Goal: Task Accomplishment & Management: Complete application form

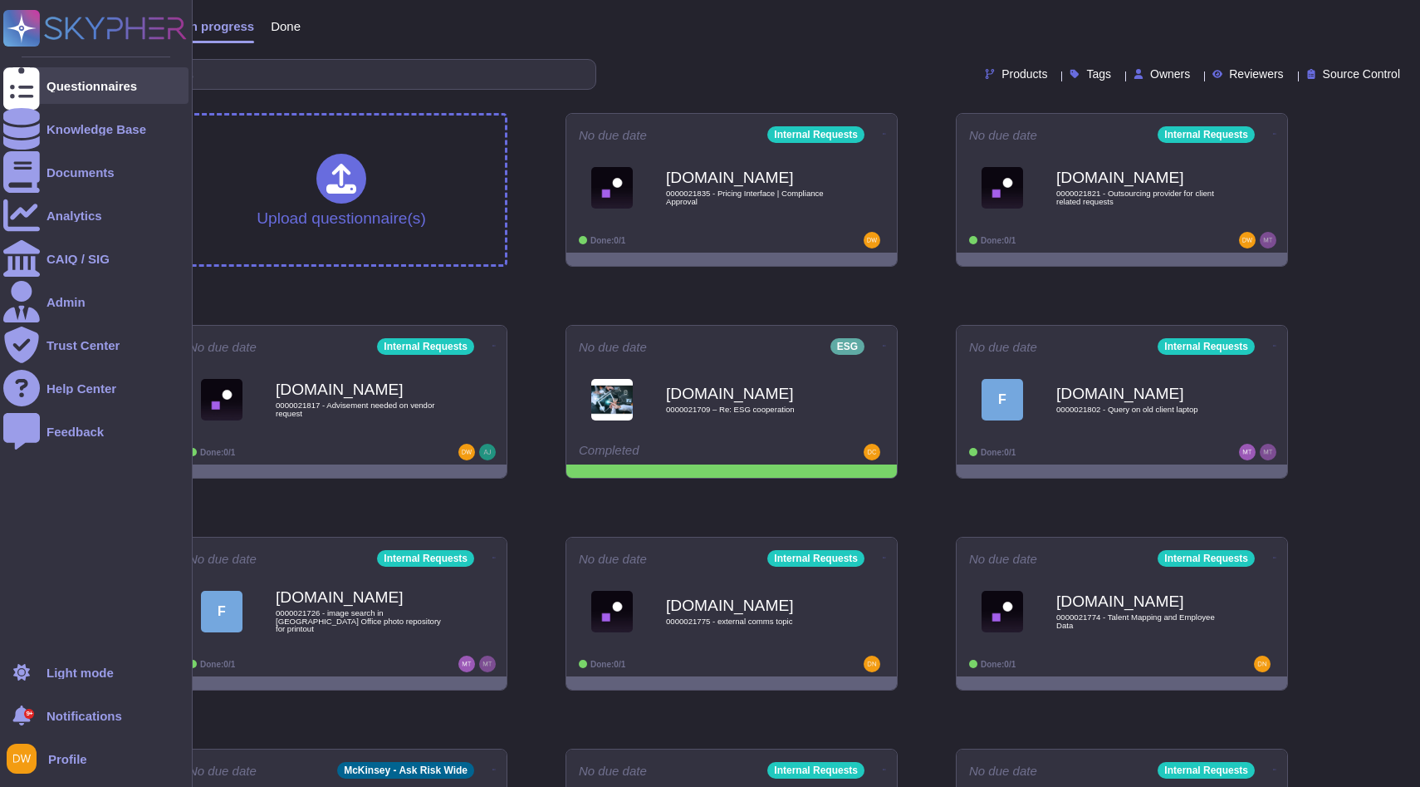
click at [29, 88] on div at bounding box center [21, 85] width 37 height 37
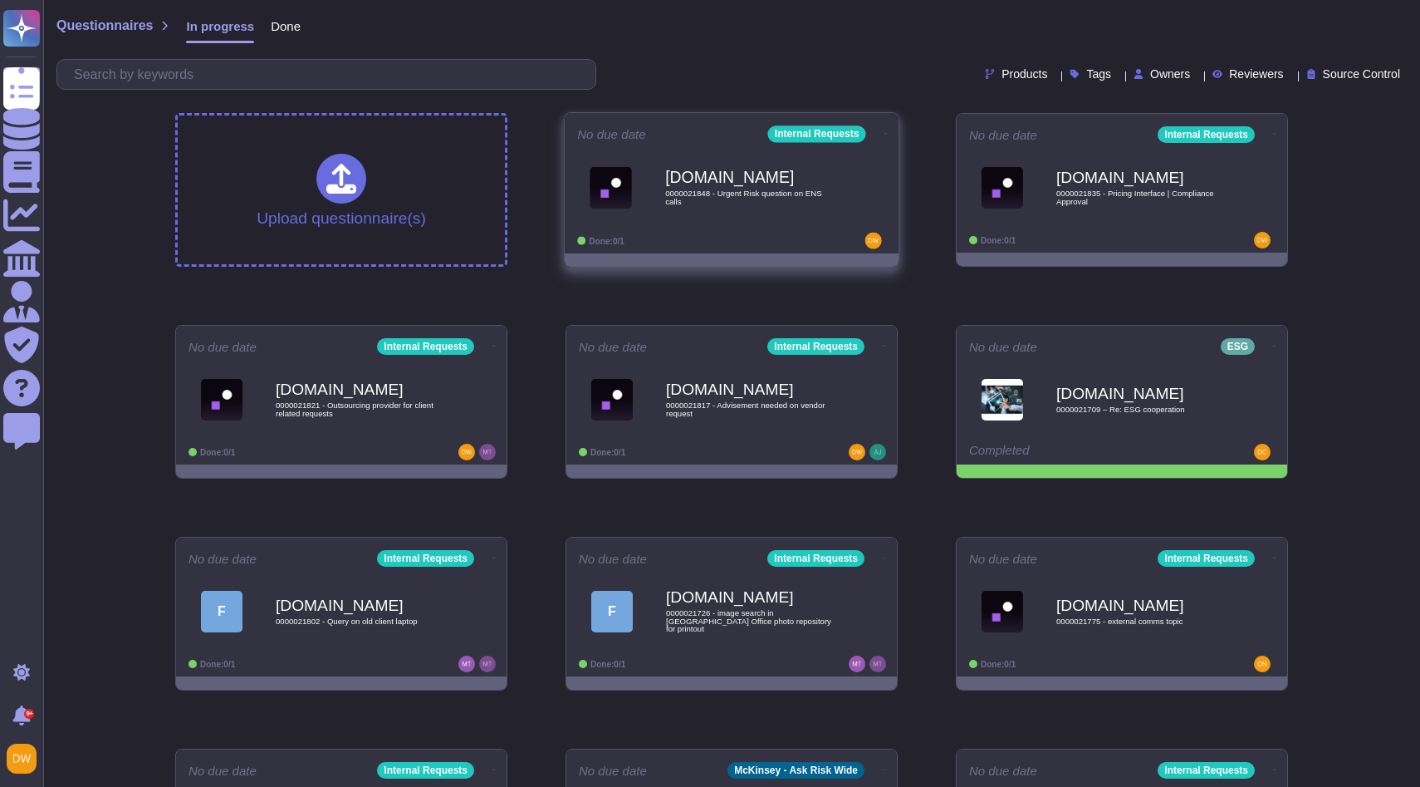
click at [693, 182] on b "[DOMAIN_NAME]" at bounding box center [749, 177] width 168 height 16
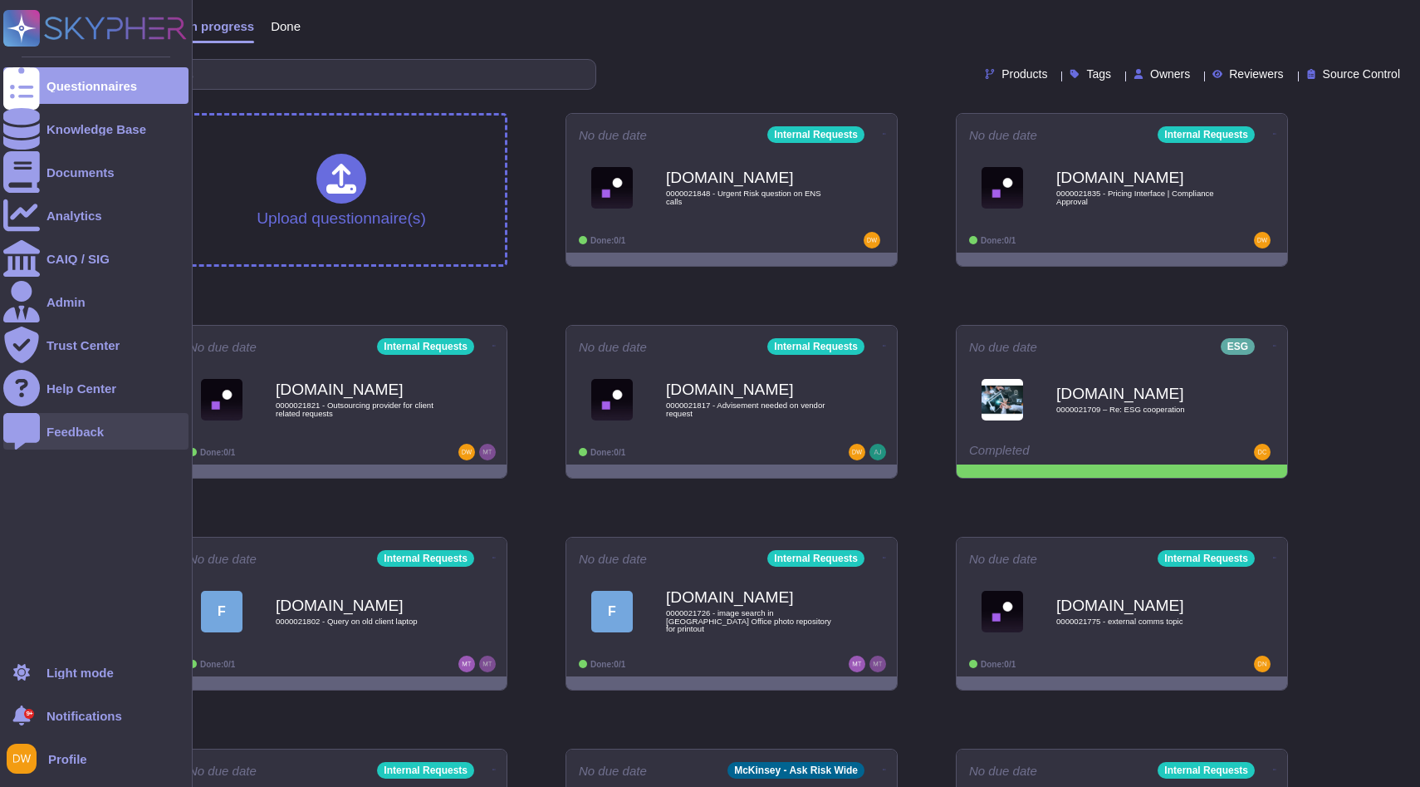
click at [93, 426] on div "Feedback" at bounding box center [75, 431] width 57 height 12
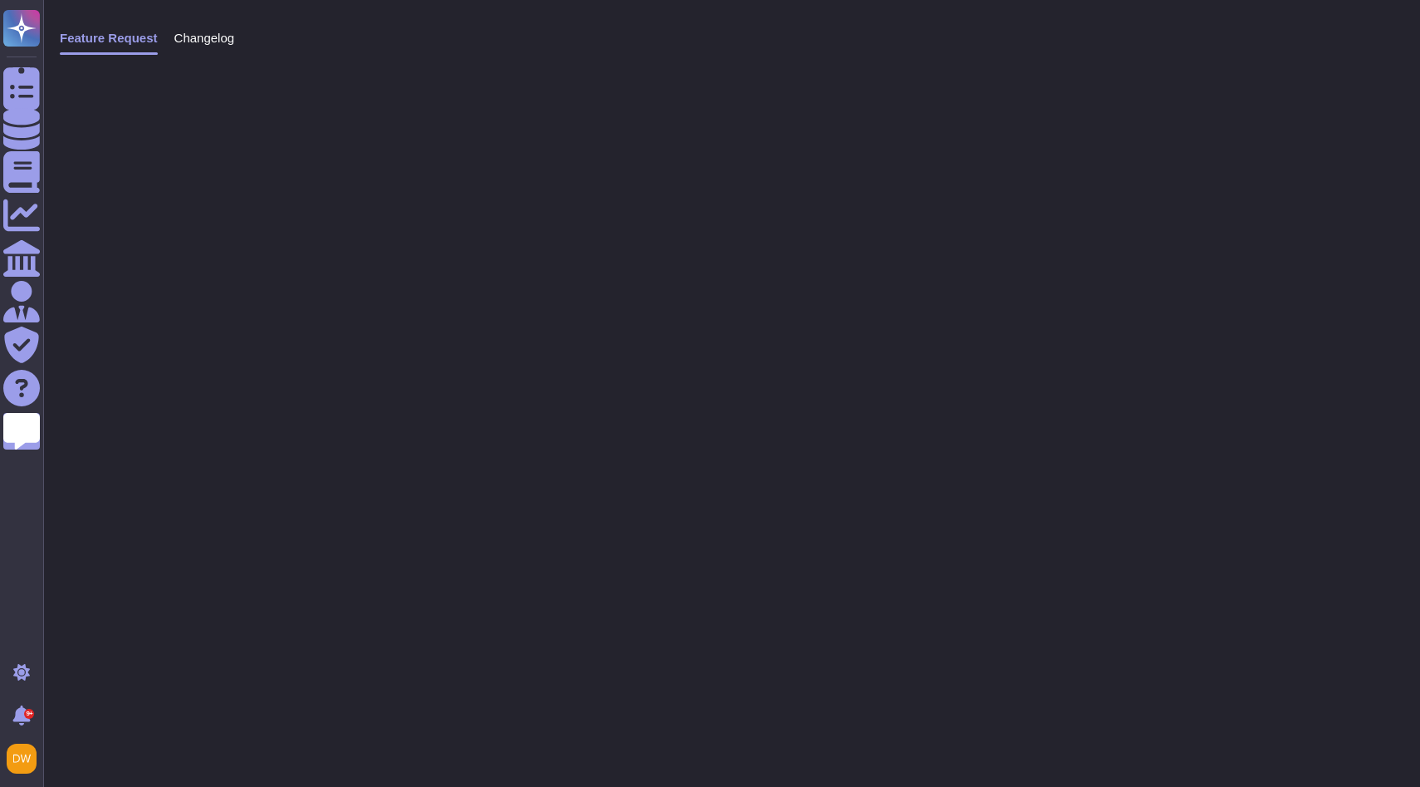
click at [218, 32] on span "Changelog" at bounding box center [204, 38] width 61 height 12
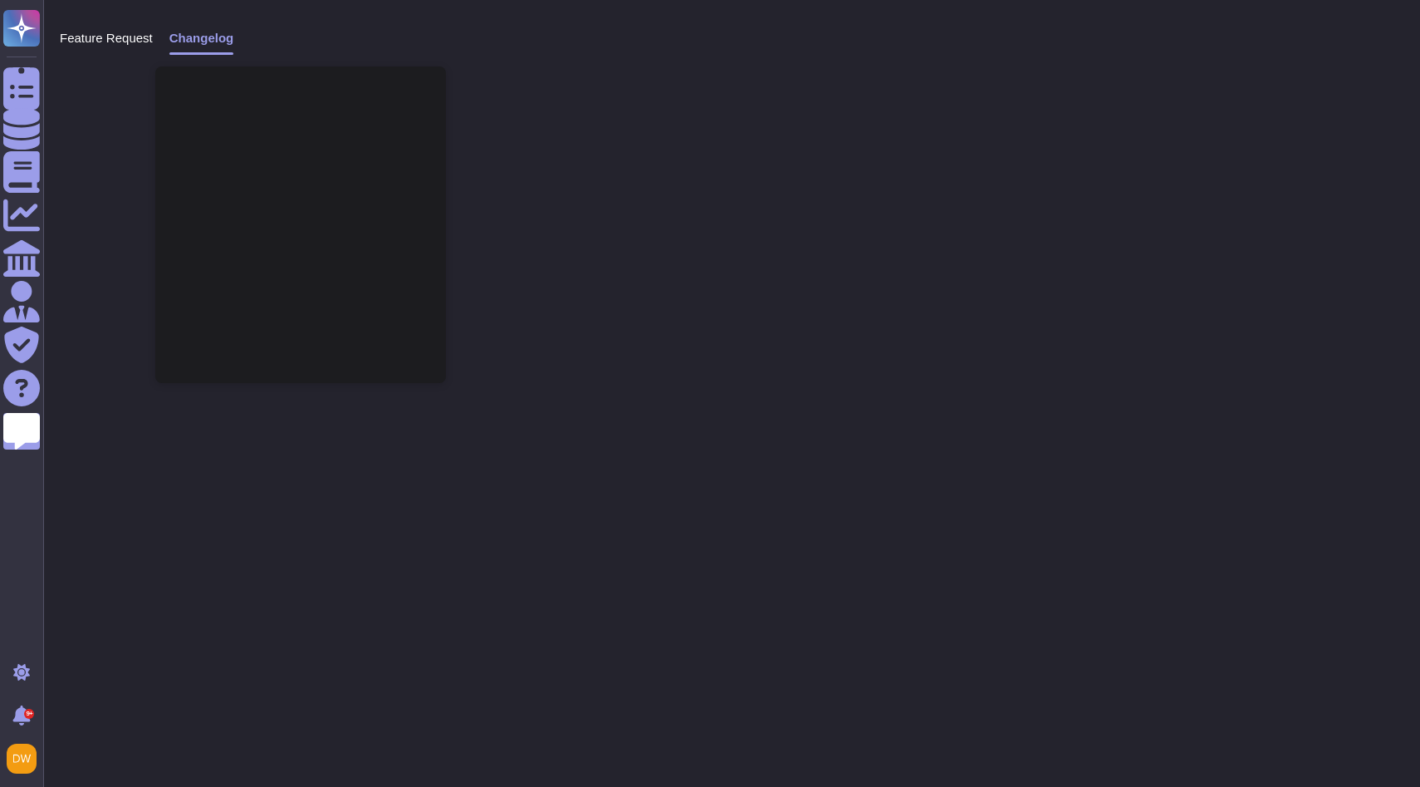
click at [193, 40] on span "Changelog" at bounding box center [201, 38] width 65 height 12
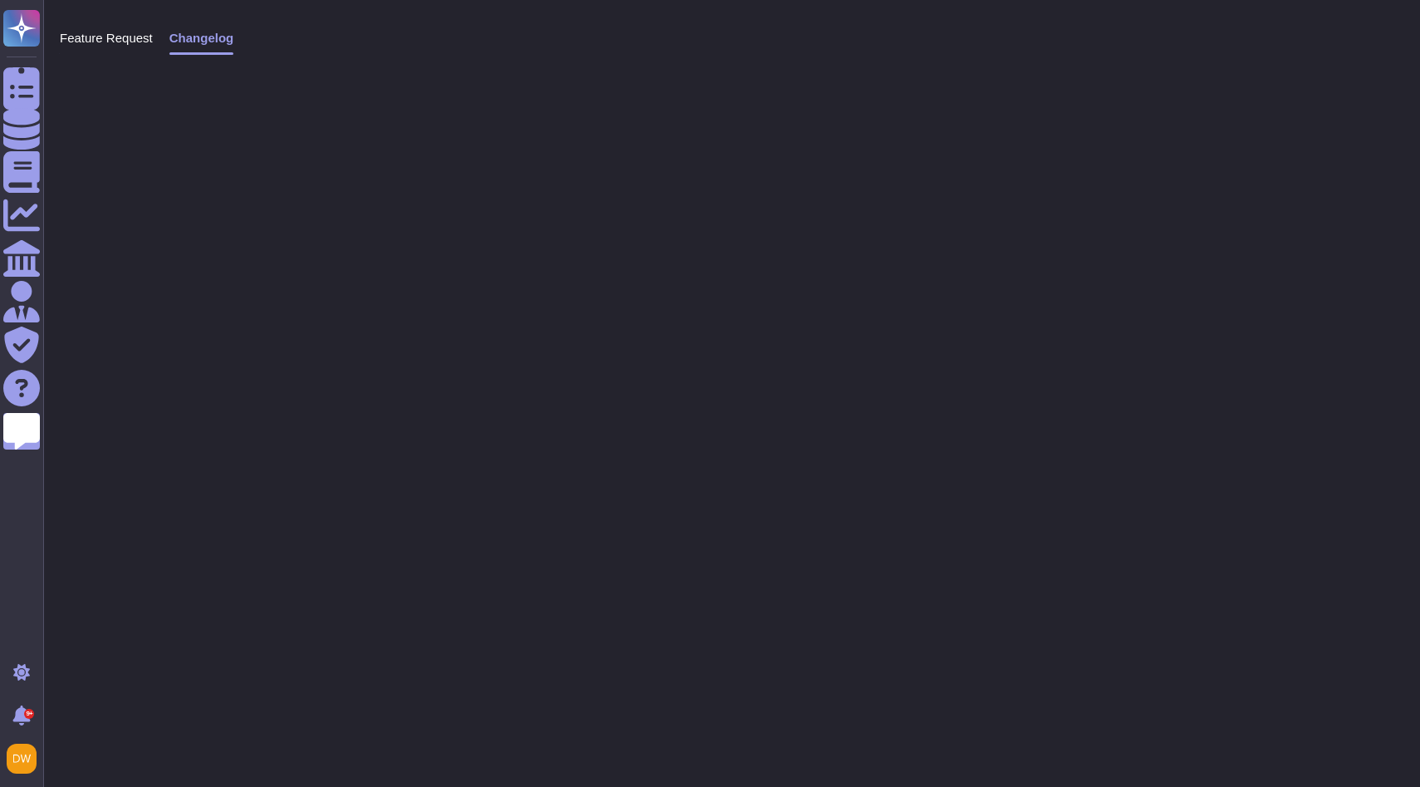
click at [183, 38] on span "Changelog" at bounding box center [201, 38] width 65 height 12
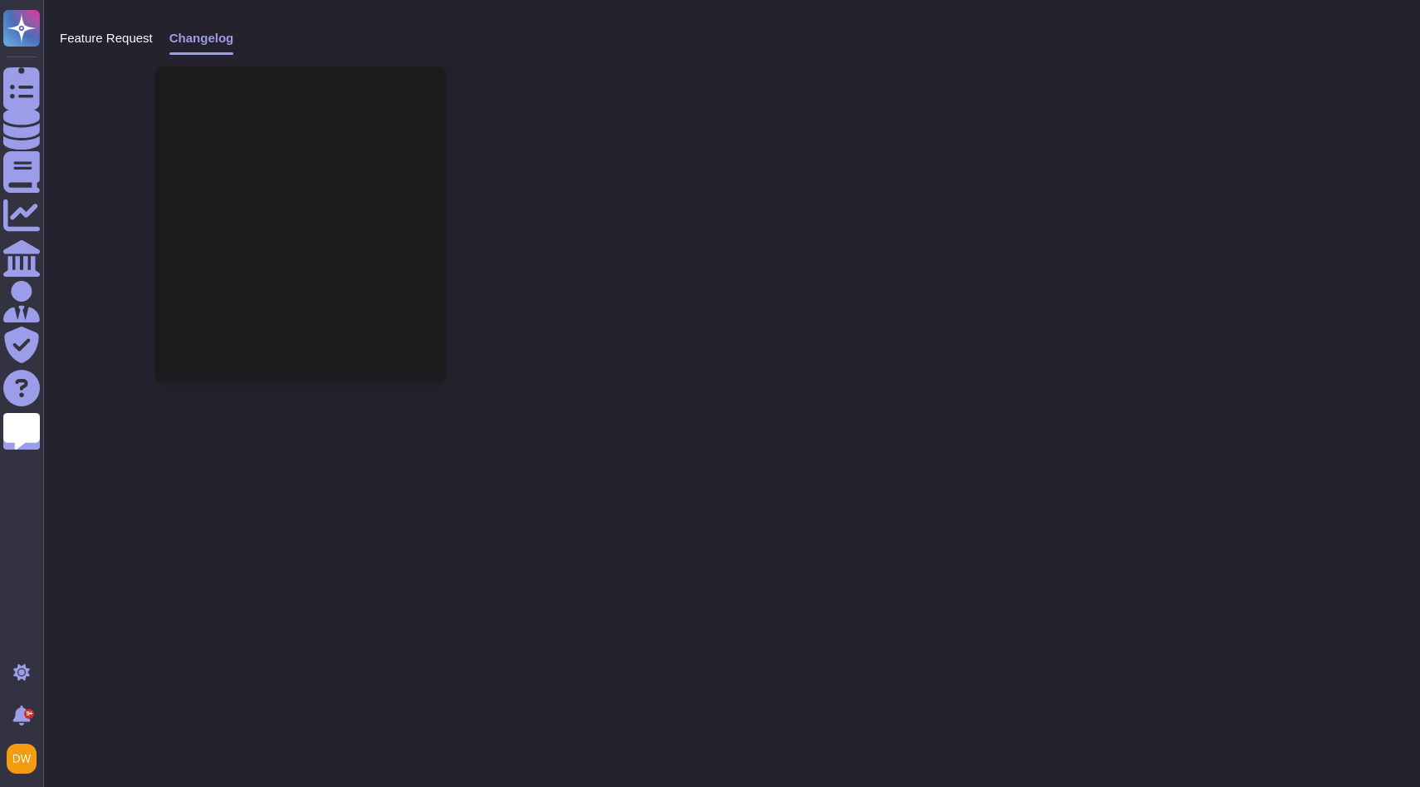
click at [124, 42] on span "Feature Request" at bounding box center [106, 38] width 93 height 12
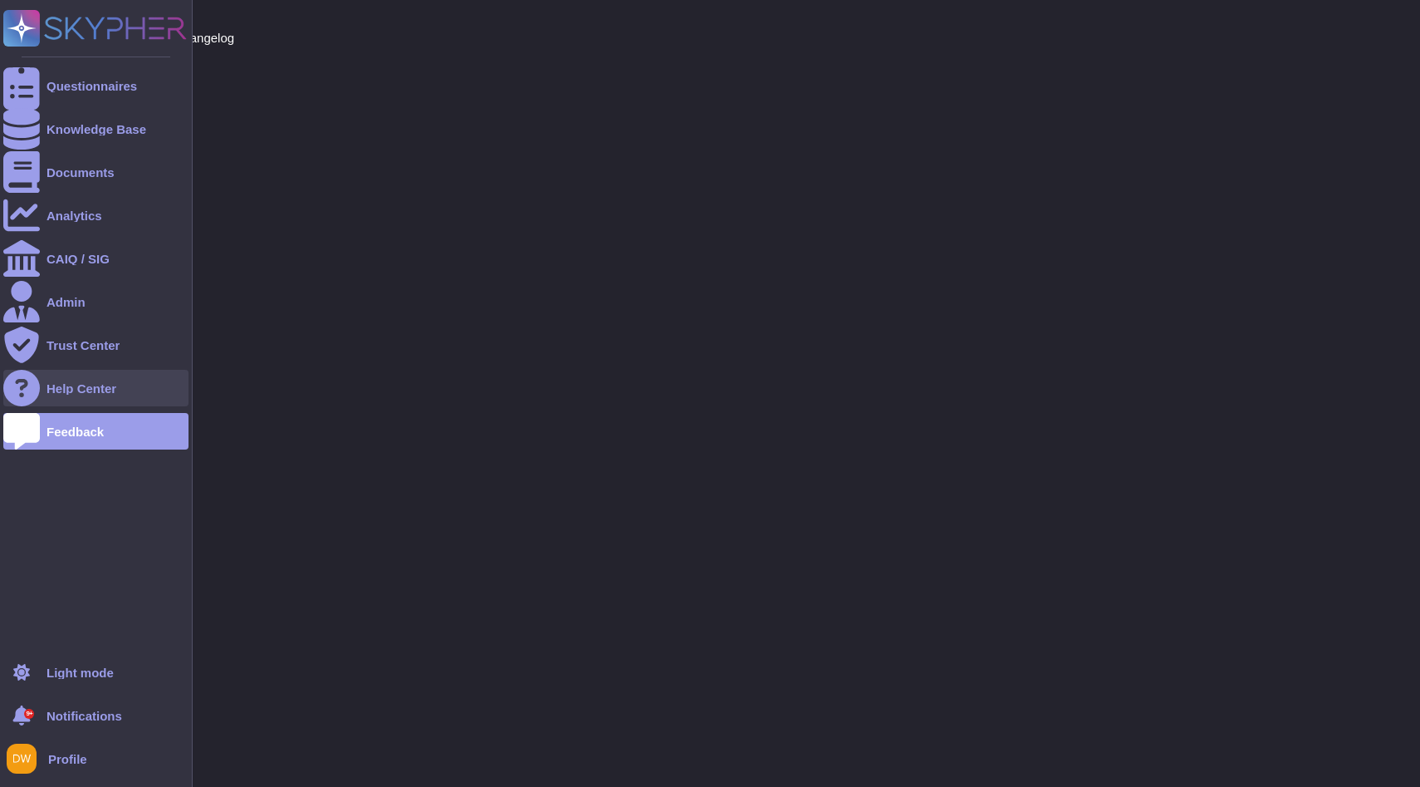
click at [114, 380] on div "Help Center" at bounding box center [95, 388] width 185 height 37
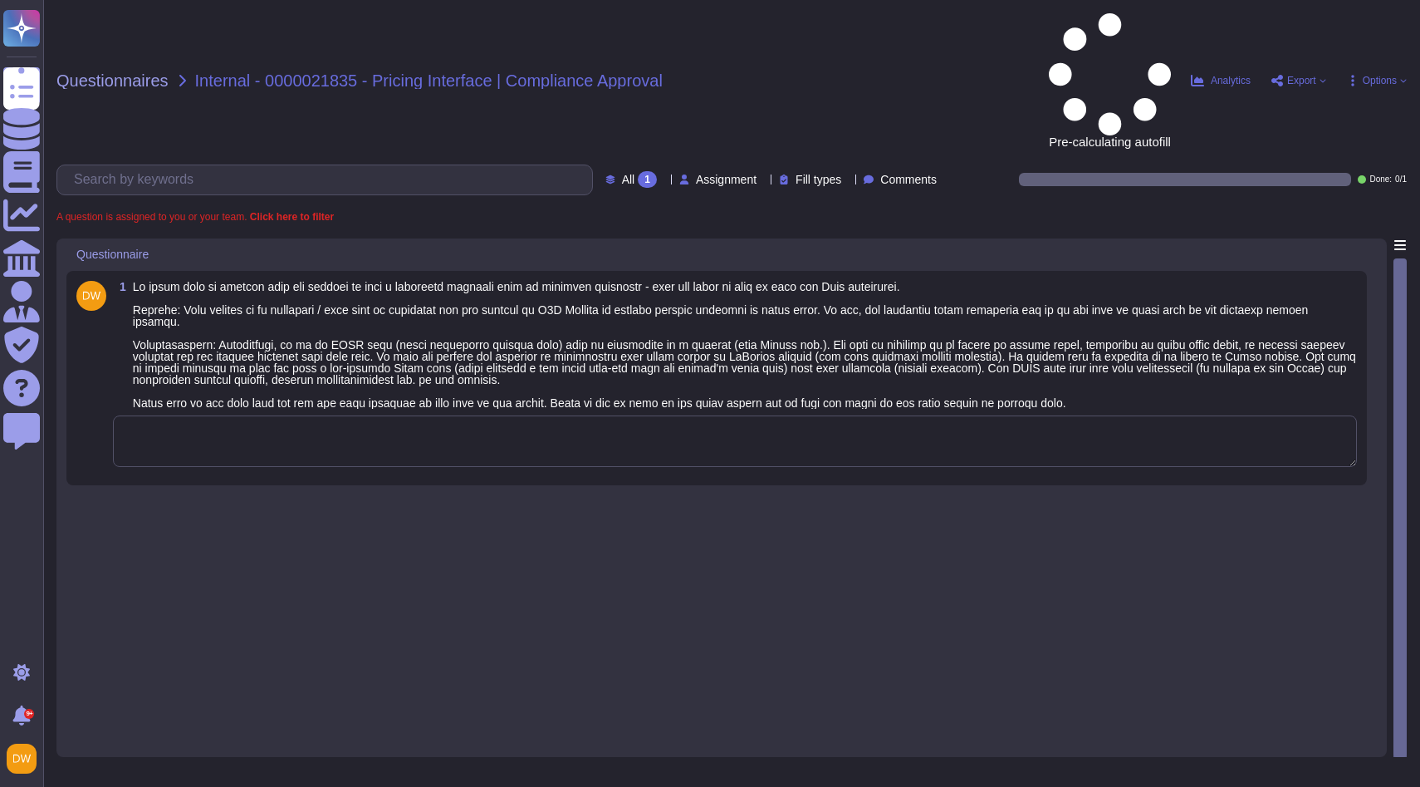
click at [287, 415] on textarea at bounding box center [735, 441] width 1244 height 52
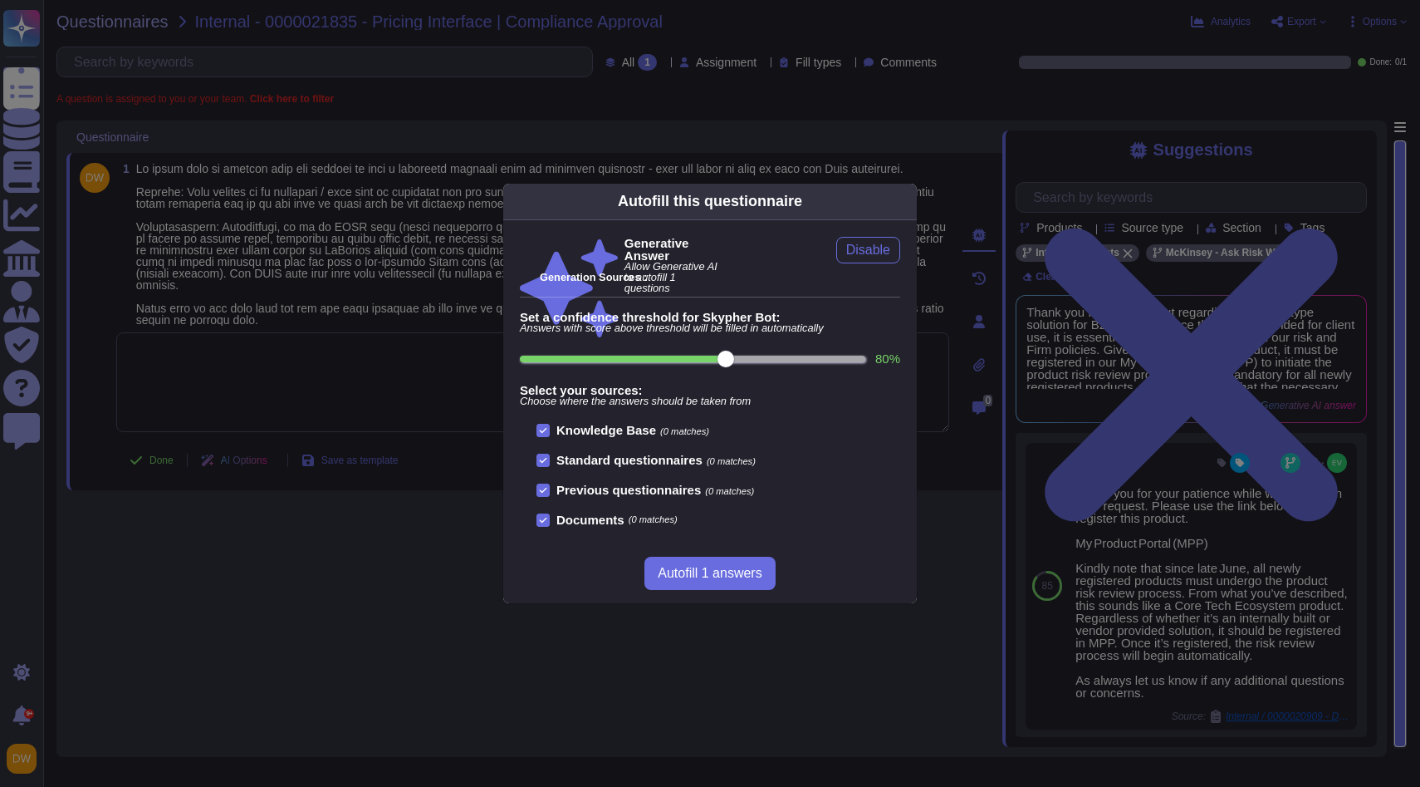
click at [461, 353] on div "Autofill this questionnaire Generative Answer Allow Generative AI to autofill 1…" at bounding box center [710, 393] width 1420 height 787
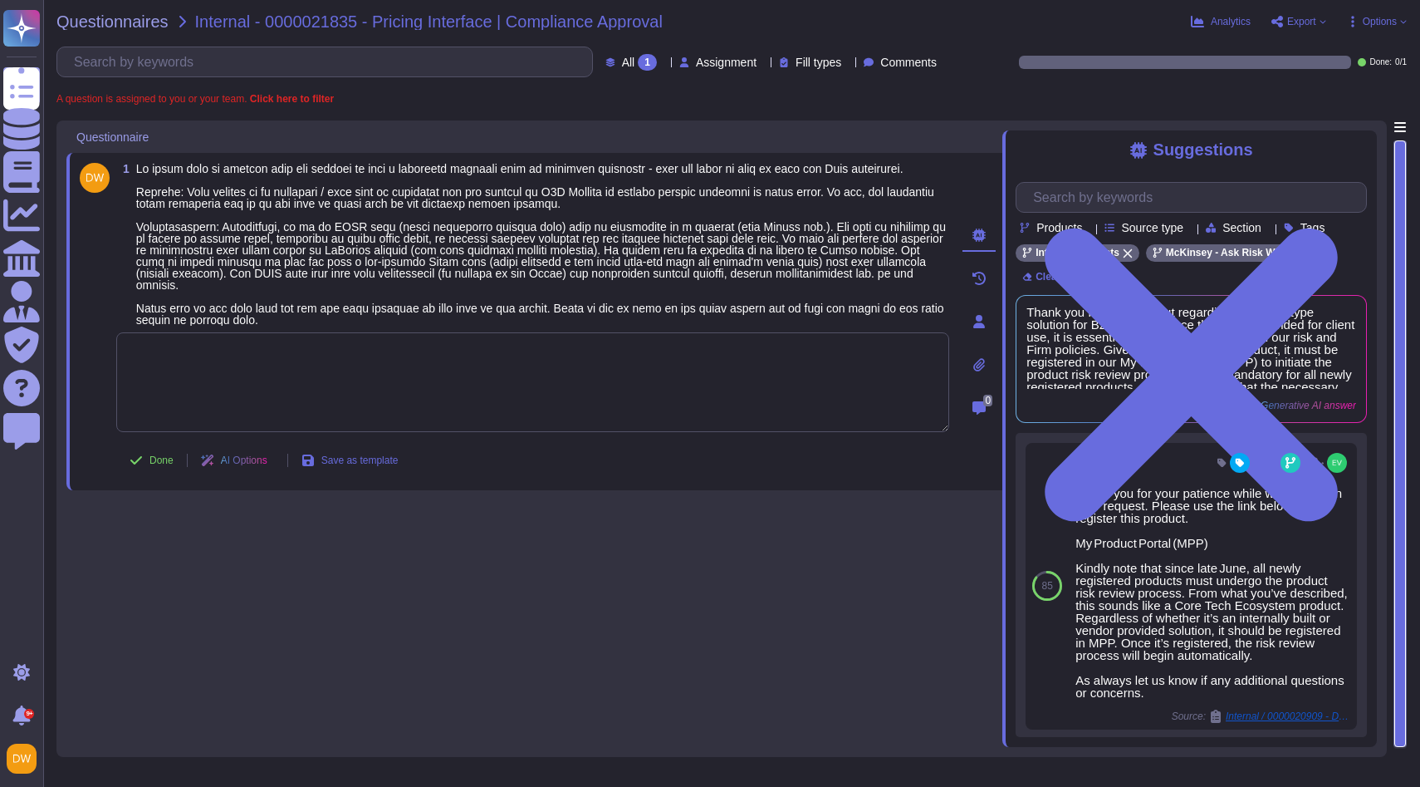
click at [429, 389] on textarea at bounding box center [532, 382] width 833 height 100
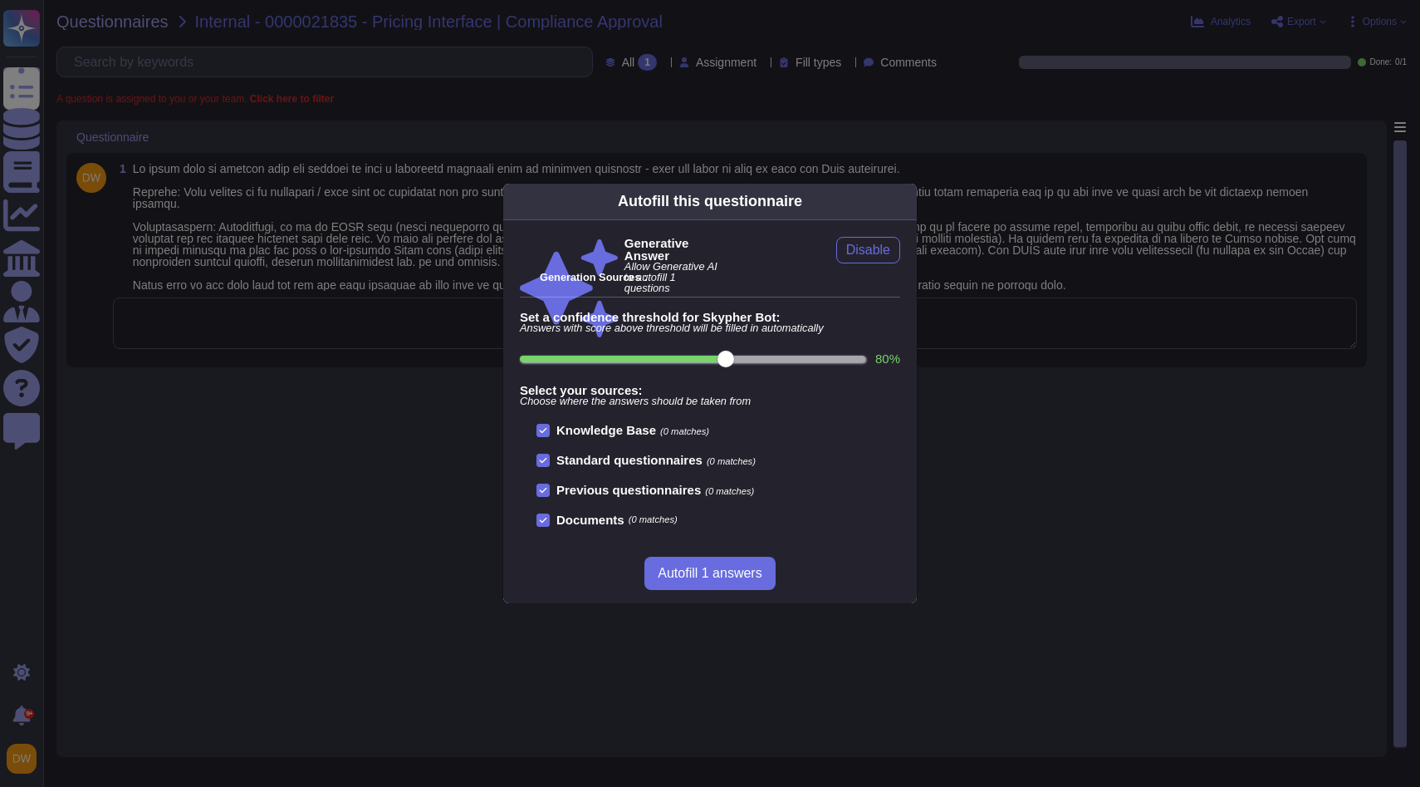
click at [413, 379] on div "Autofill this questionnaire Generative Answer Allow Generative AI to autofill 1…" at bounding box center [710, 393] width 1420 height 787
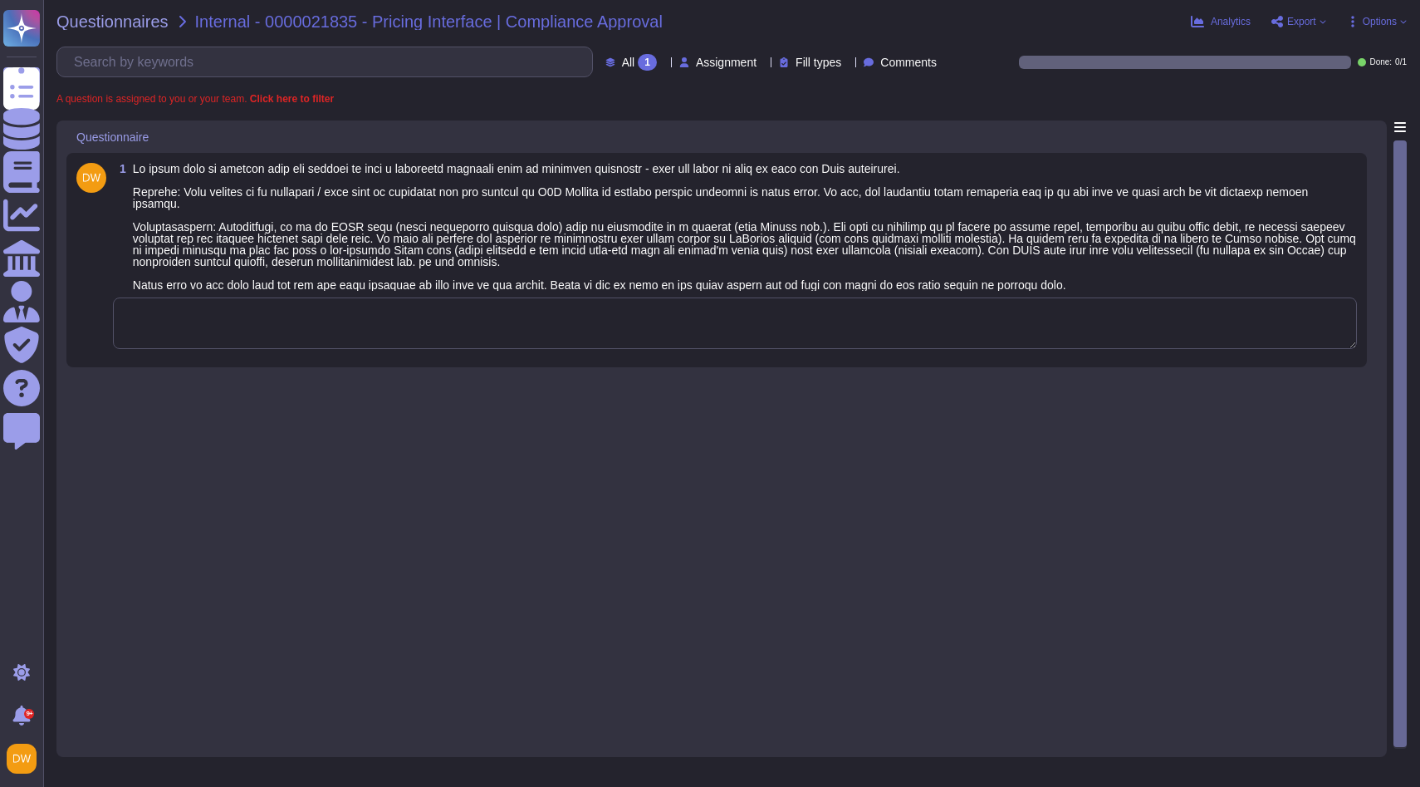
click at [451, 296] on div "1" at bounding box center [716, 260] width 1281 height 194
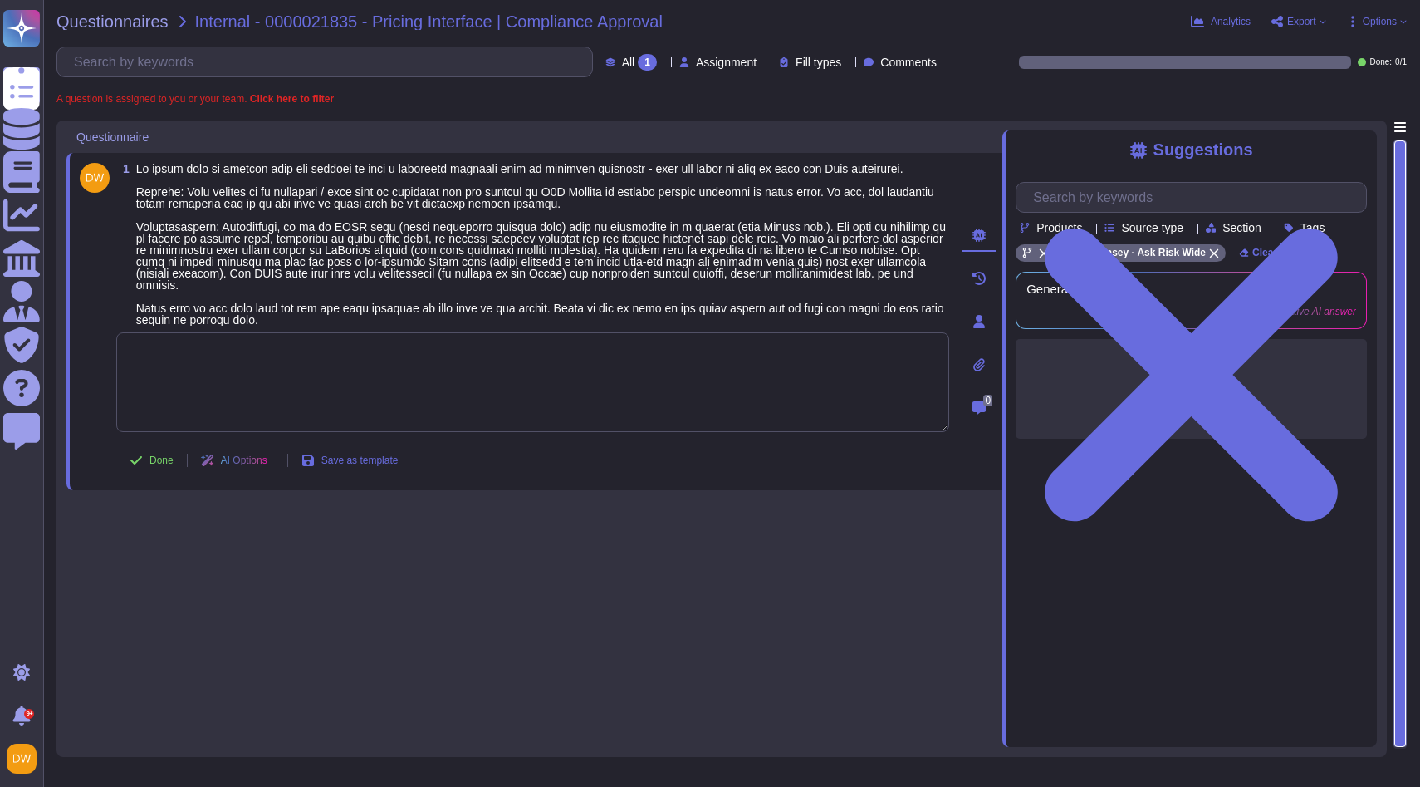
click at [405, 371] on textarea at bounding box center [532, 382] width 833 height 100
paste textarea "We are connecting you with @CORE to review this request and share additional gu…"
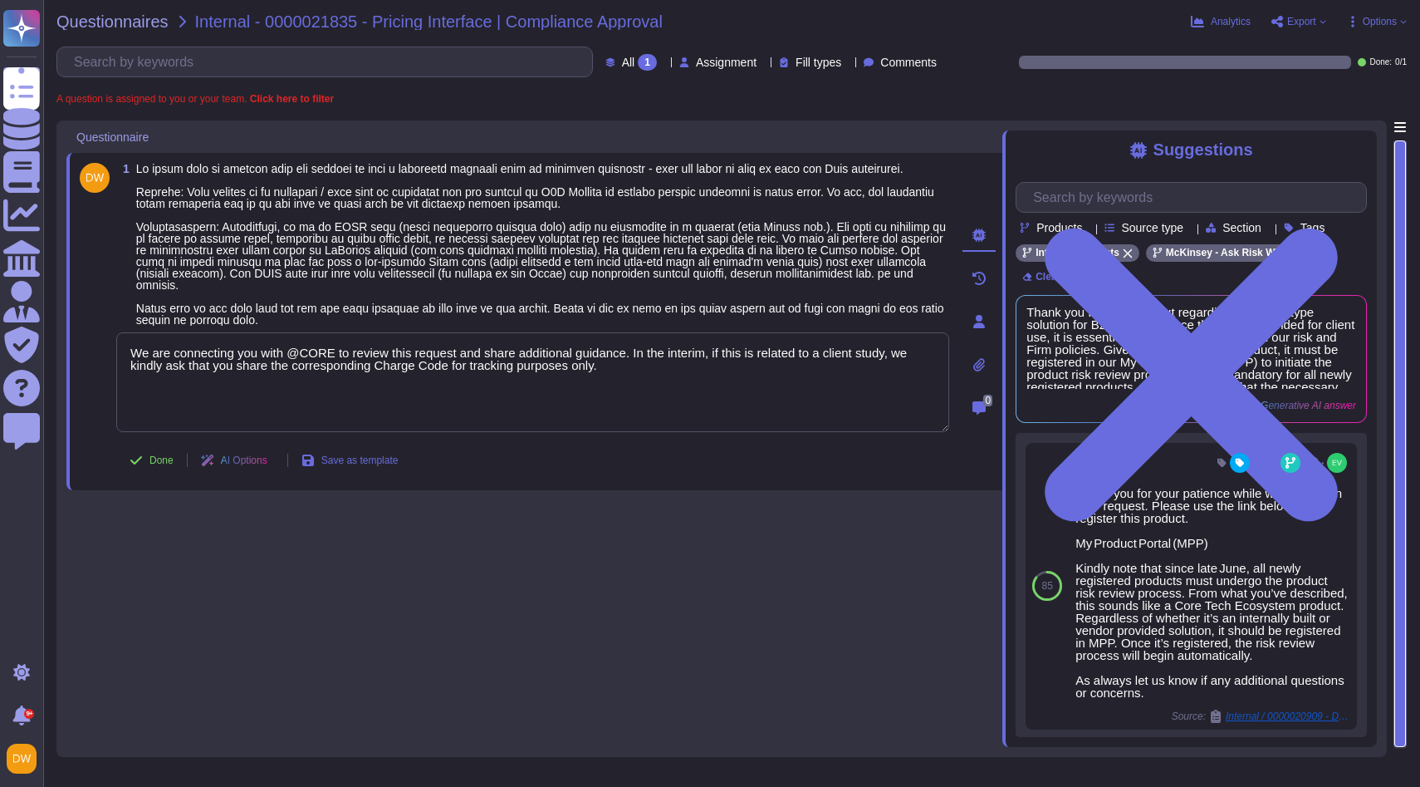
type textarea "We are connecting you with @CORE to review this request and share additional gu…"
click at [407, 557] on div "1 We are connecting you with @CORE to review this request and share additional …" at bounding box center [534, 433] width 936 height 626
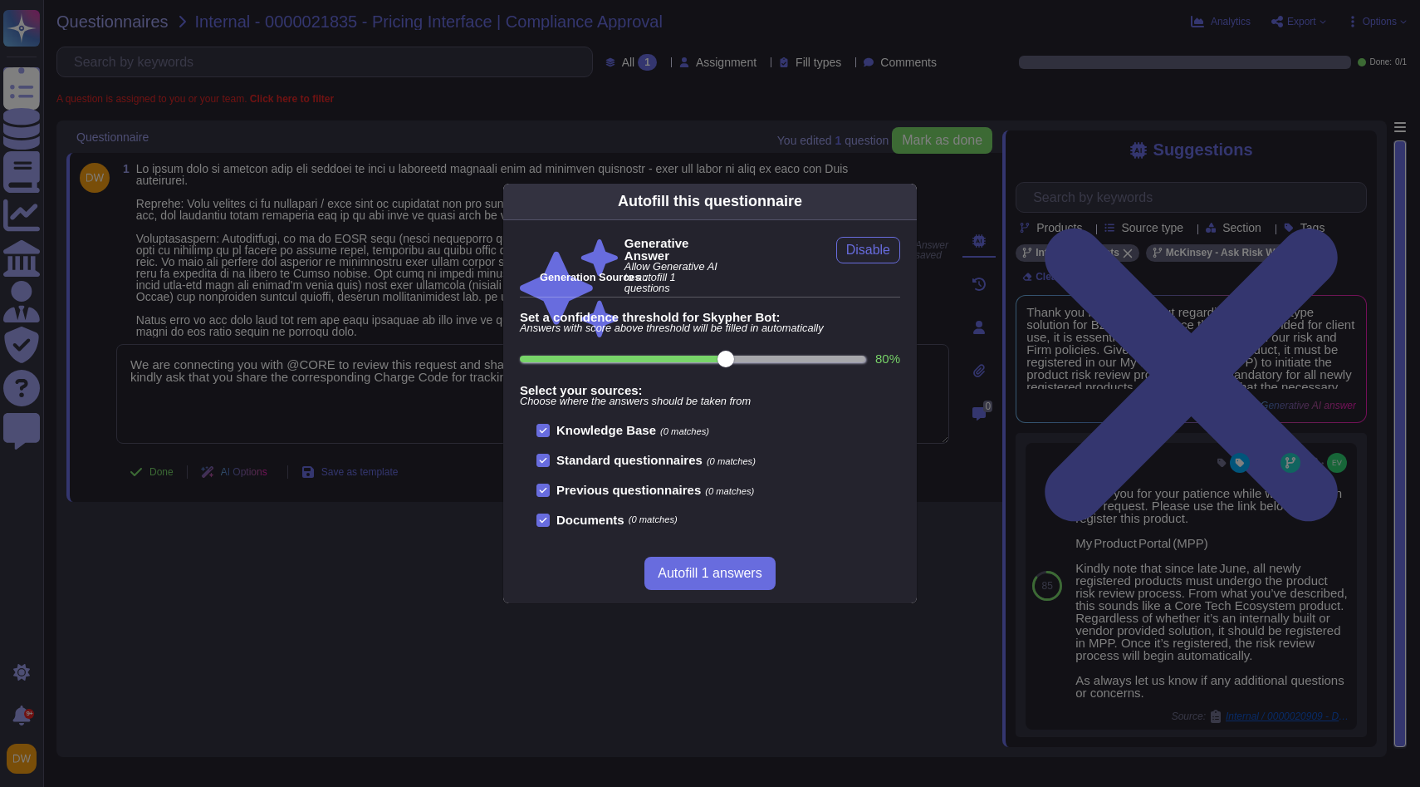
click at [161, 473] on div "Autofill this questionnaire Generative Answer Allow Generative AI to autofill 1…" at bounding box center [710, 393] width 1420 height 787
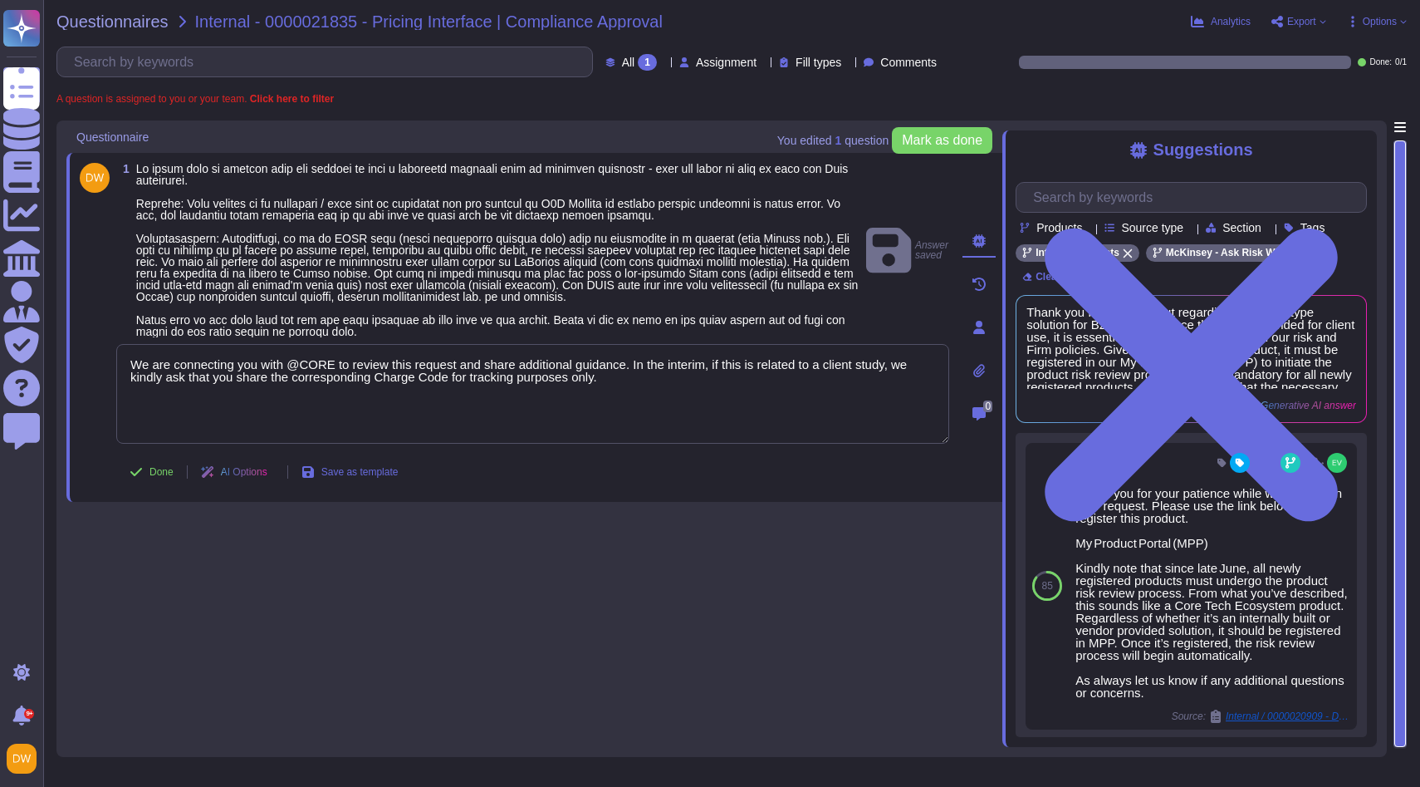
click at [161, 473] on span "Done" at bounding box center [162, 472] width 24 height 10
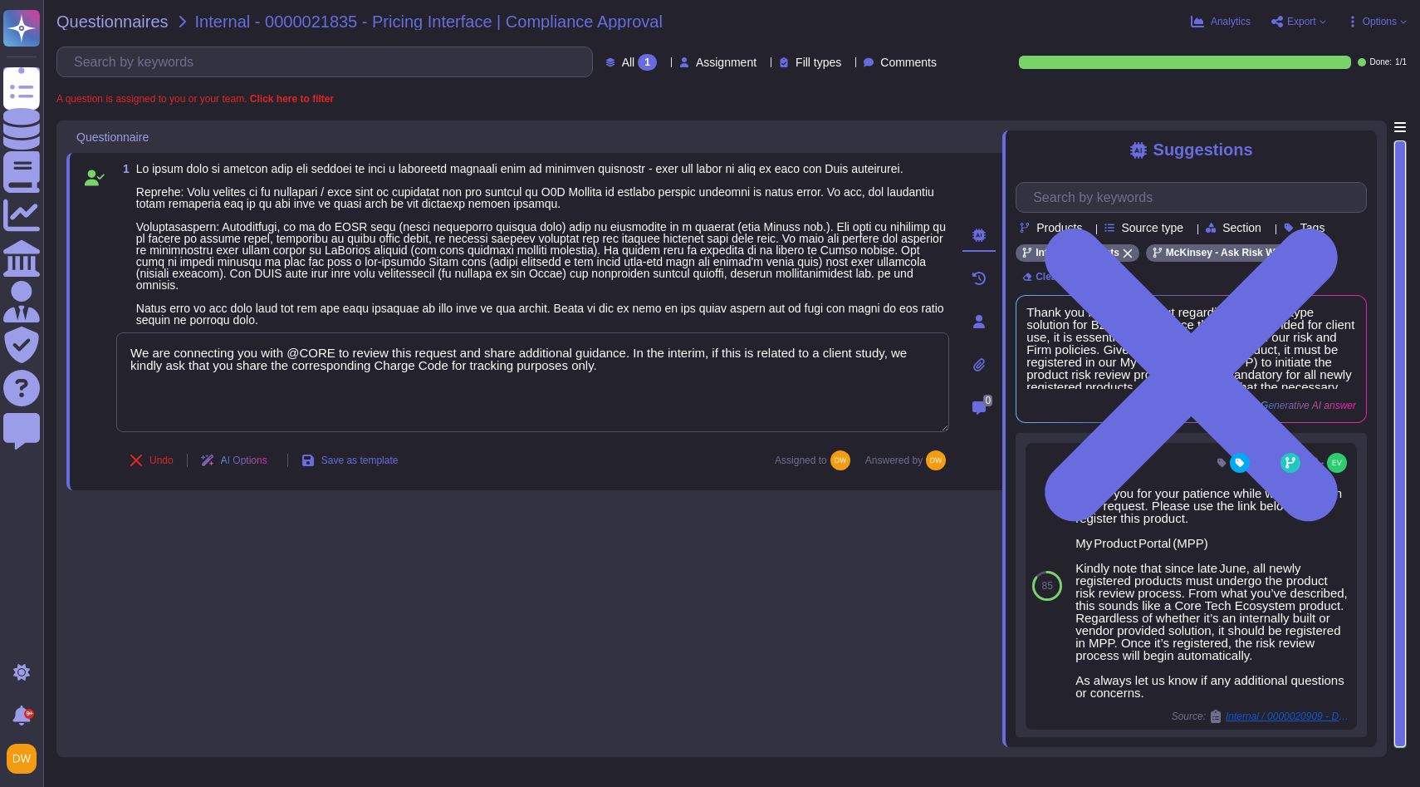
click at [135, 30] on div "Questionnaires Internal - 0000021835 - Pricing Interface | Compliance Approval …" at bounding box center [731, 393] width 1377 height 787
click at [135, 27] on span "Questionnaires" at bounding box center [112, 21] width 112 height 17
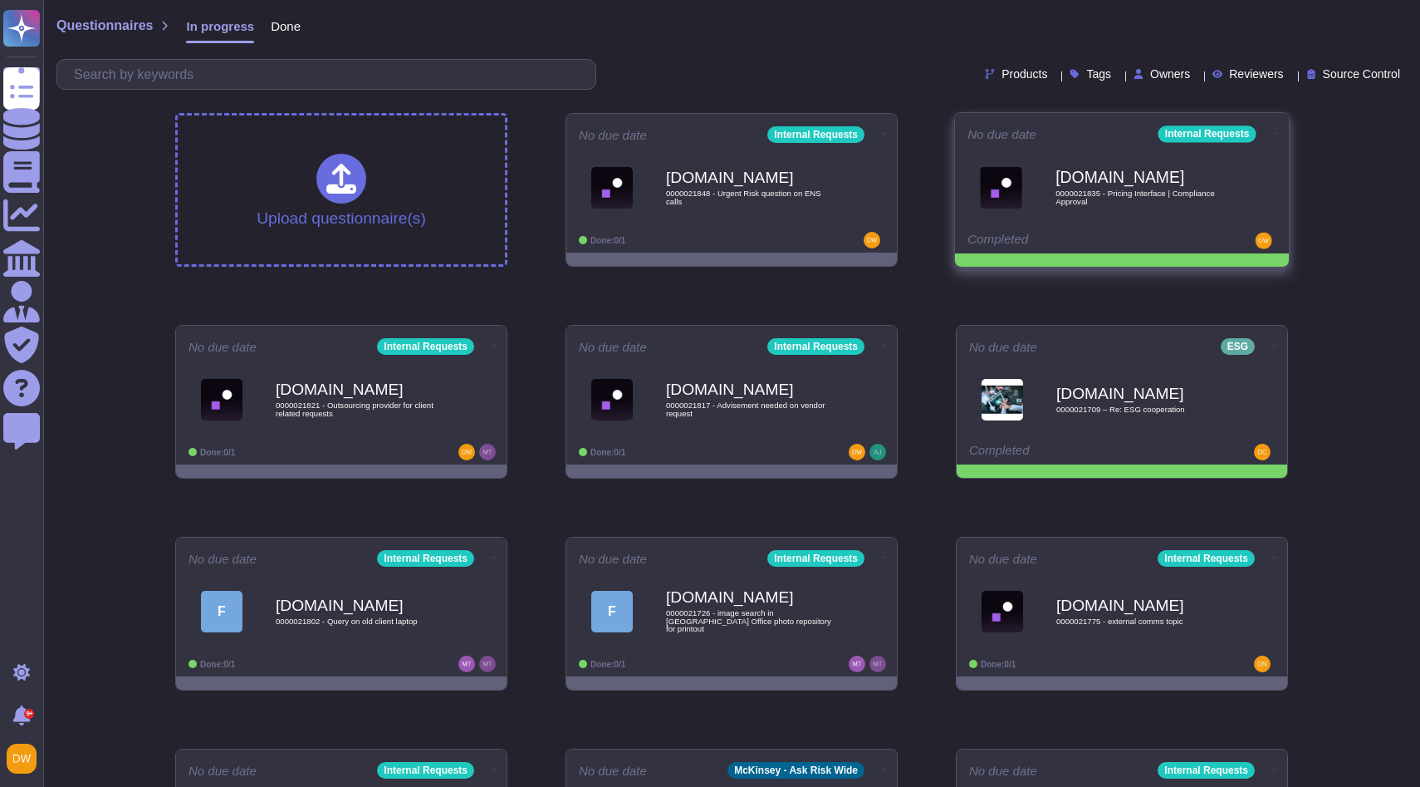
click at [886, 132] on icon at bounding box center [884, 134] width 3 height 4
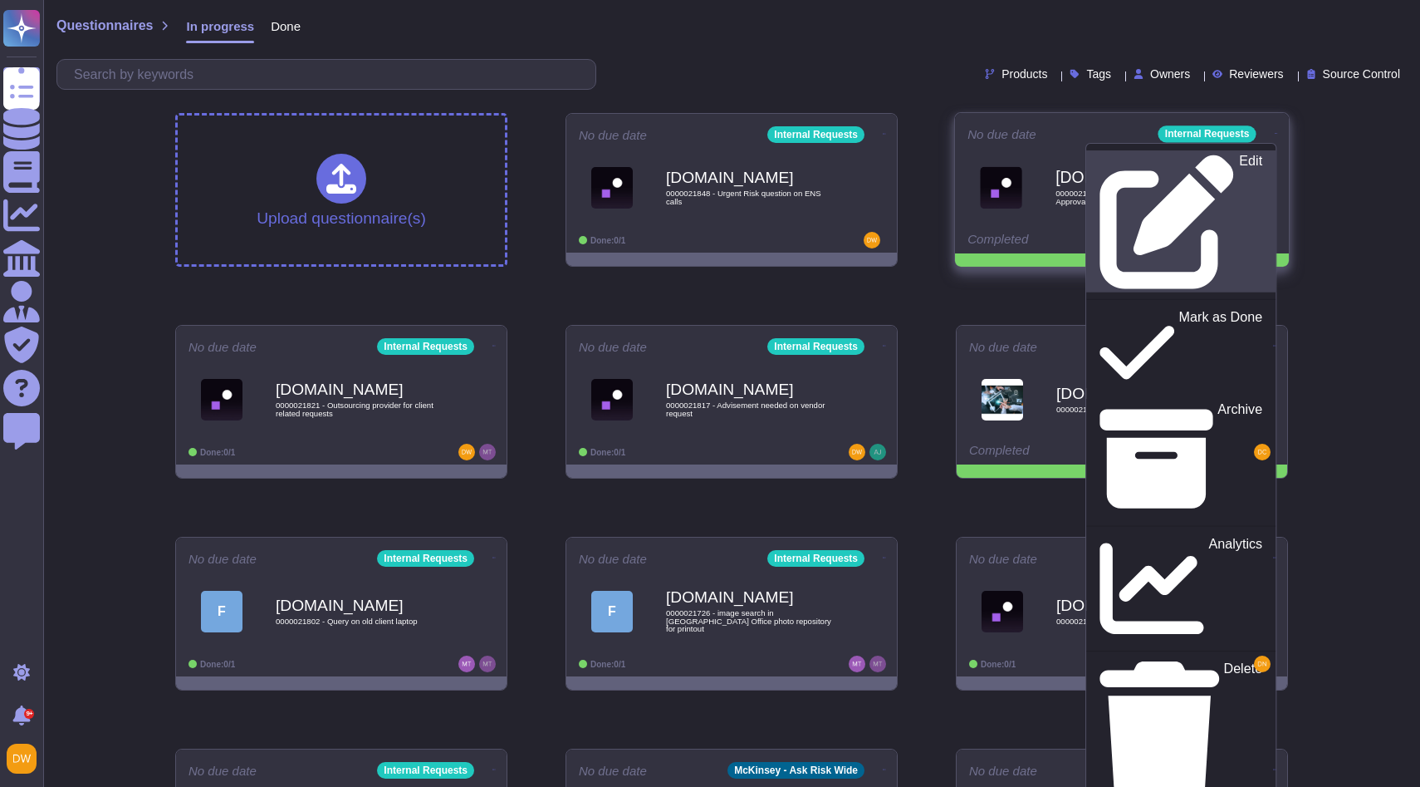
click at [1228, 159] on div "Edit" at bounding box center [1182, 221] width 162 height 135
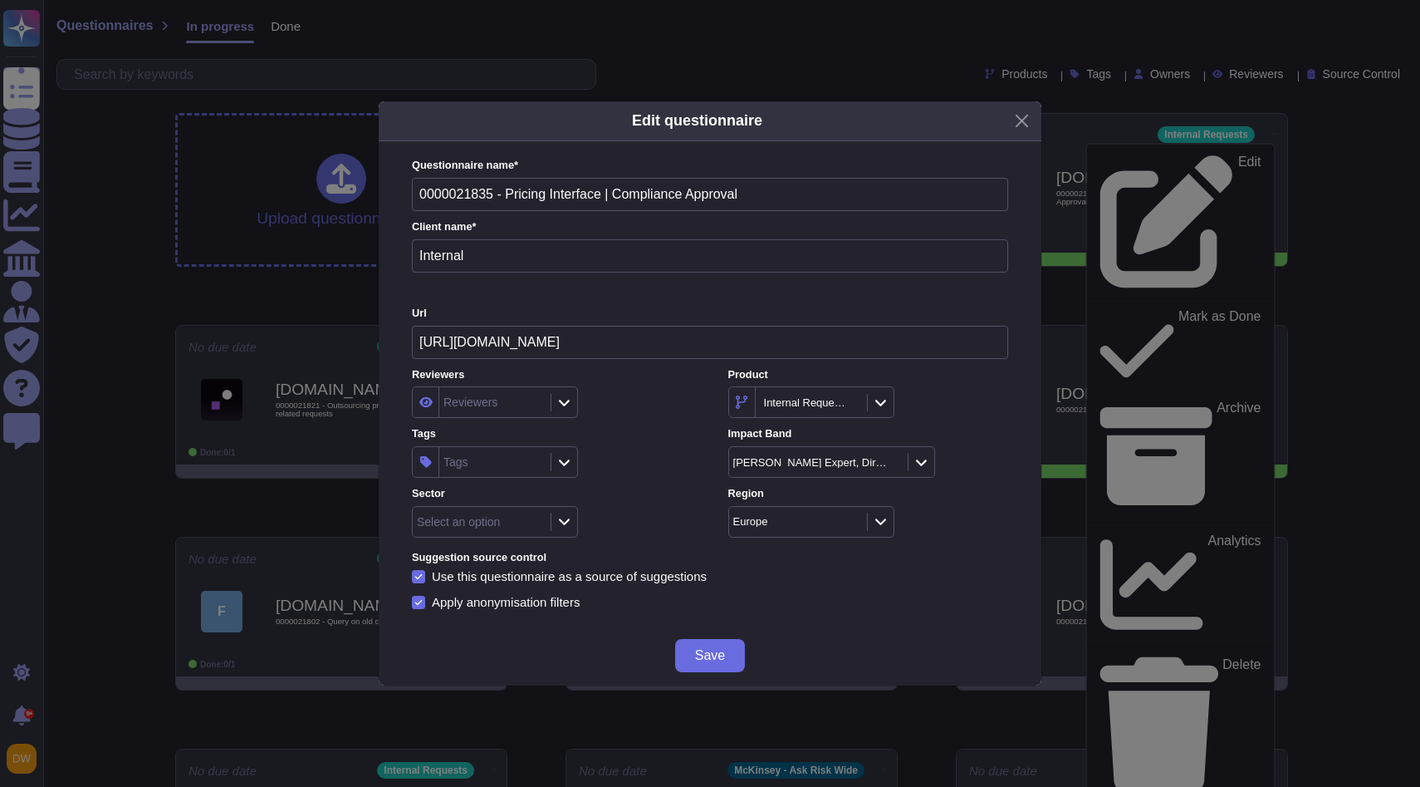
click at [565, 462] on icon at bounding box center [564, 462] width 12 height 14
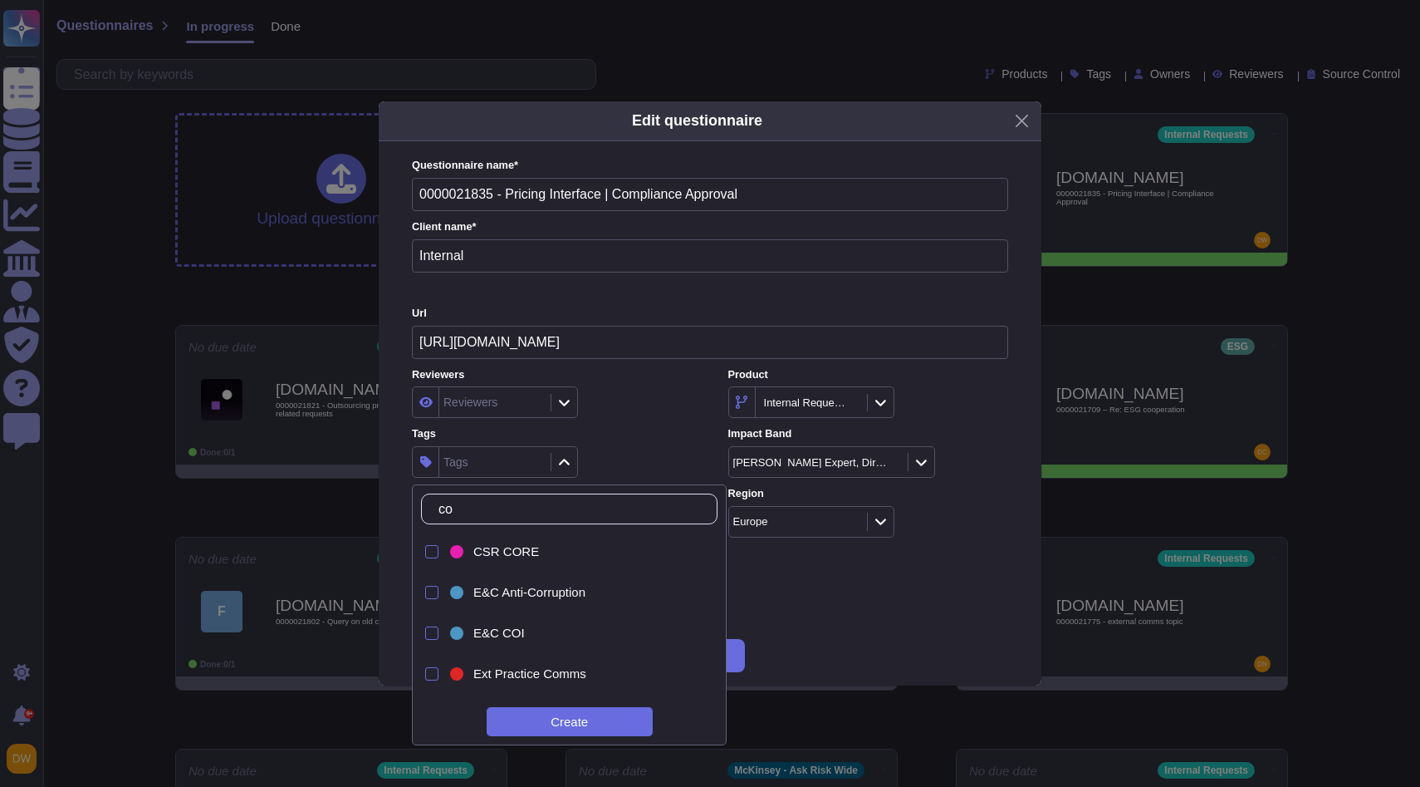
type input "core"
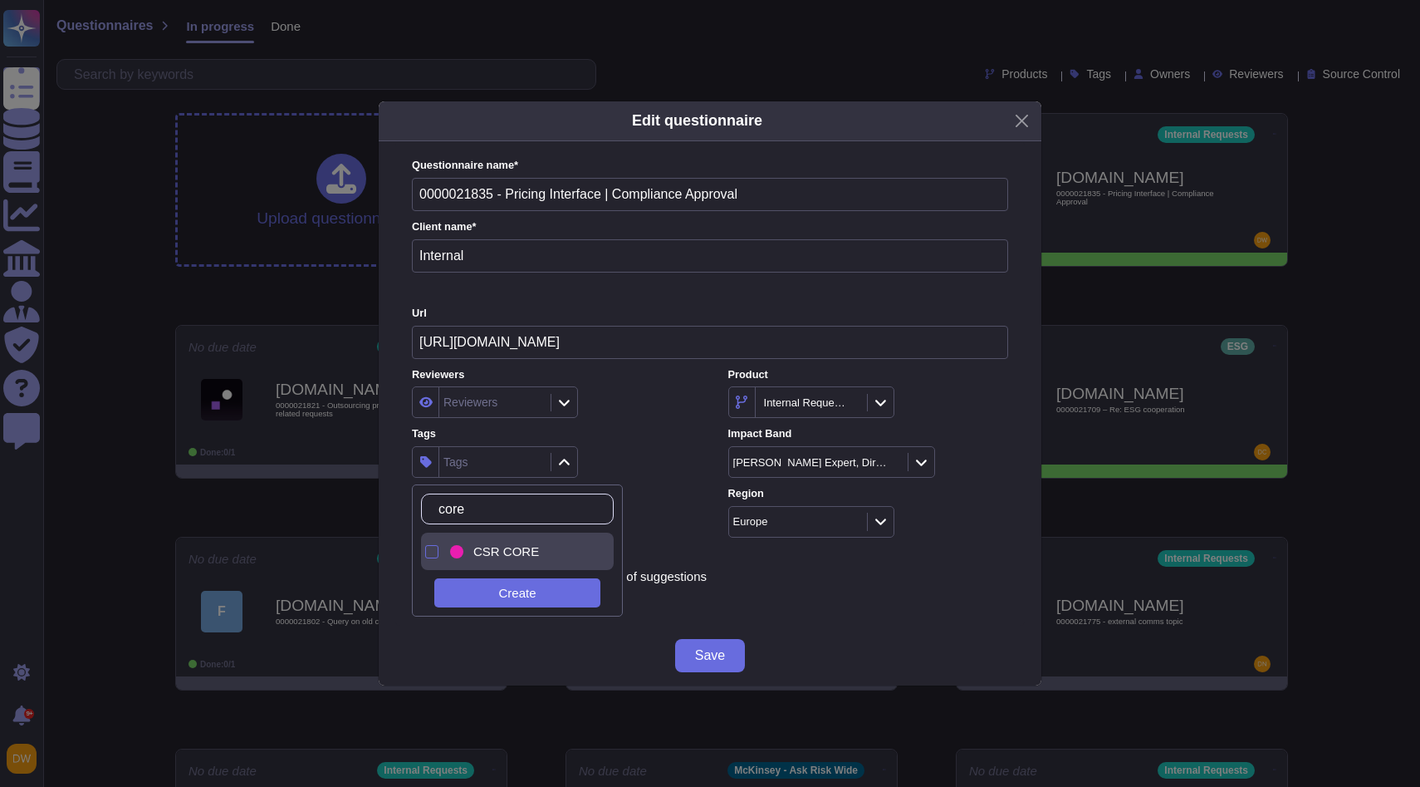
click at [512, 553] on span "CSR CORE" at bounding box center [506, 551] width 66 height 15
click at [621, 465] on div "CSR CORE" at bounding box center [552, 462] width 280 height 32
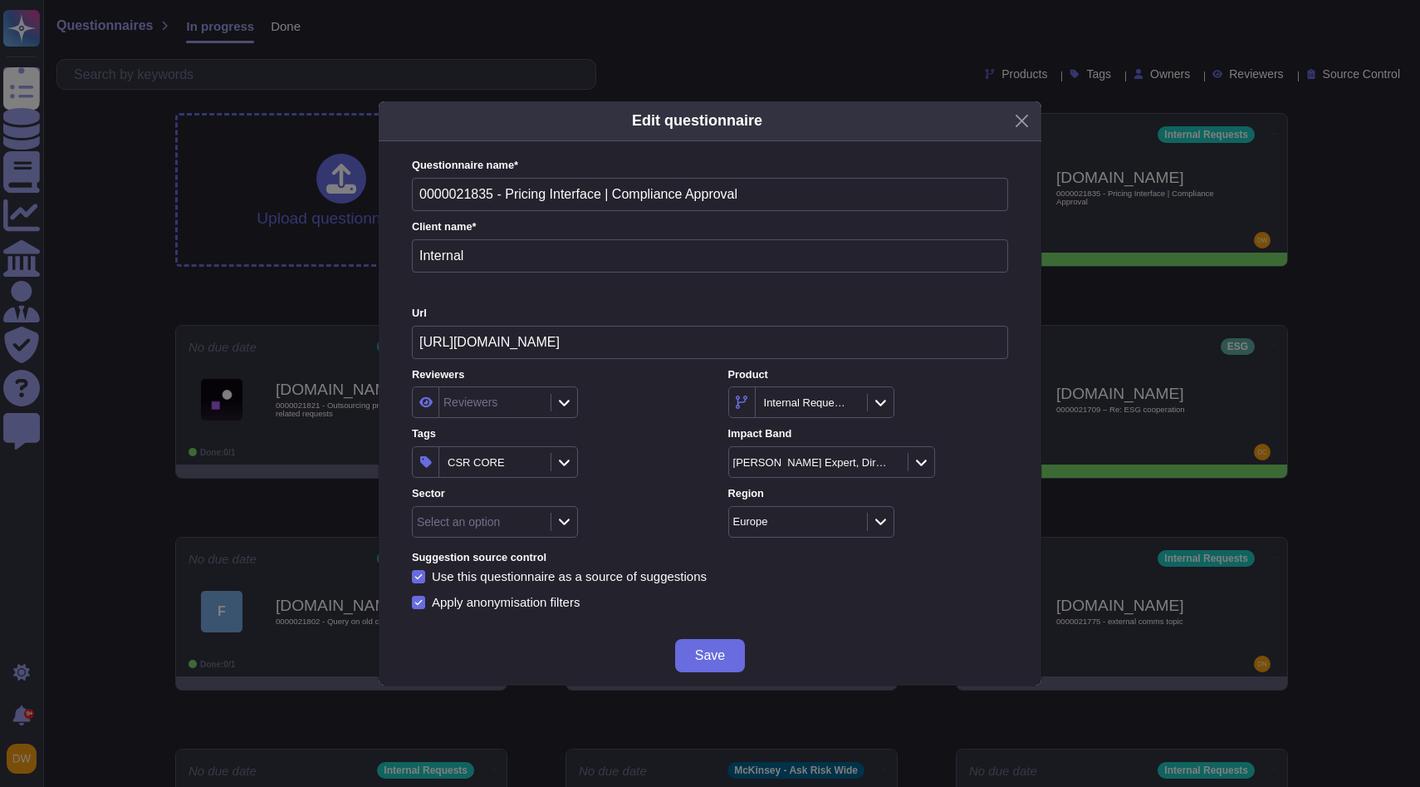
click at [560, 521] on icon at bounding box center [564, 521] width 12 height 14
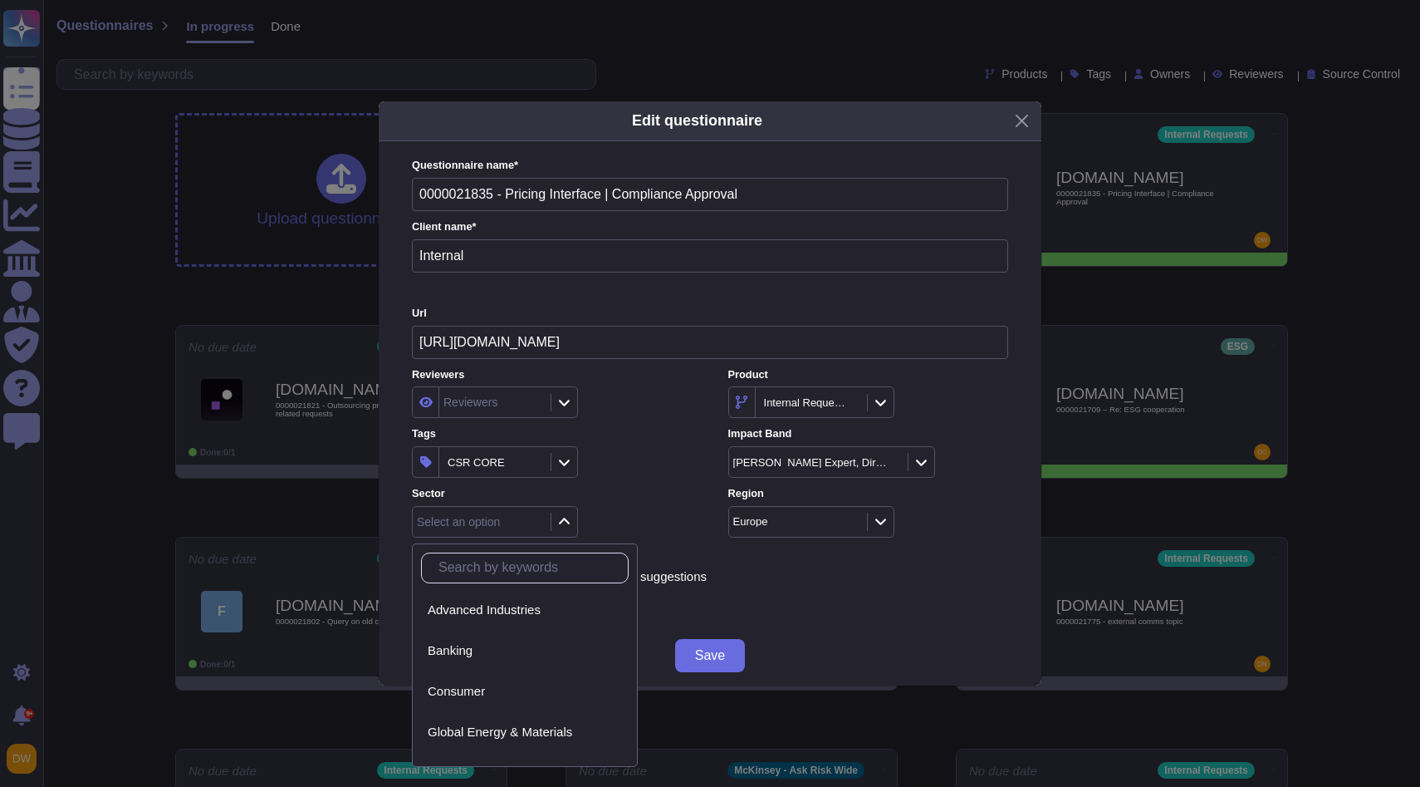
click at [645, 502] on div "Sector Select an option" at bounding box center [552, 512] width 280 height 52
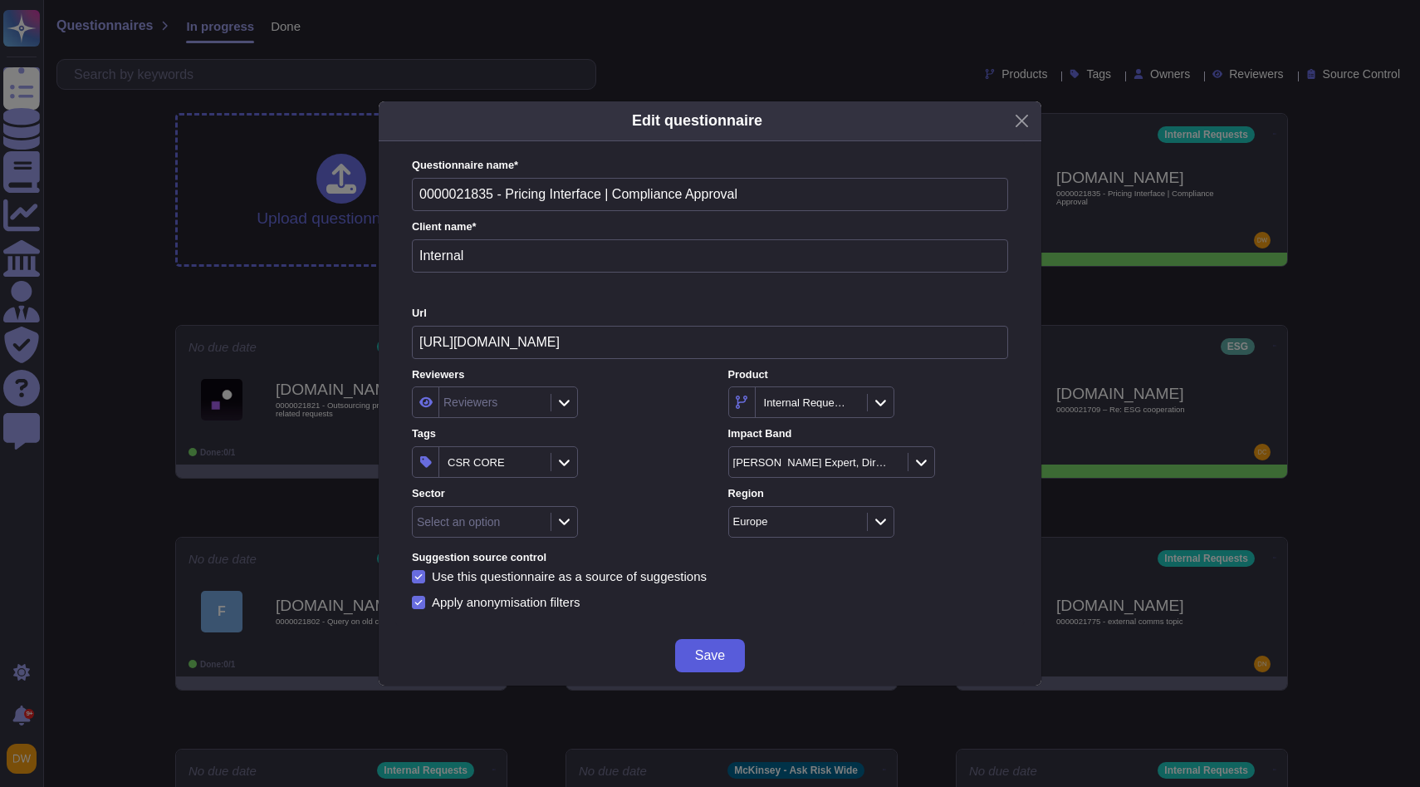
click at [720, 645] on button "Save" at bounding box center [710, 655] width 70 height 33
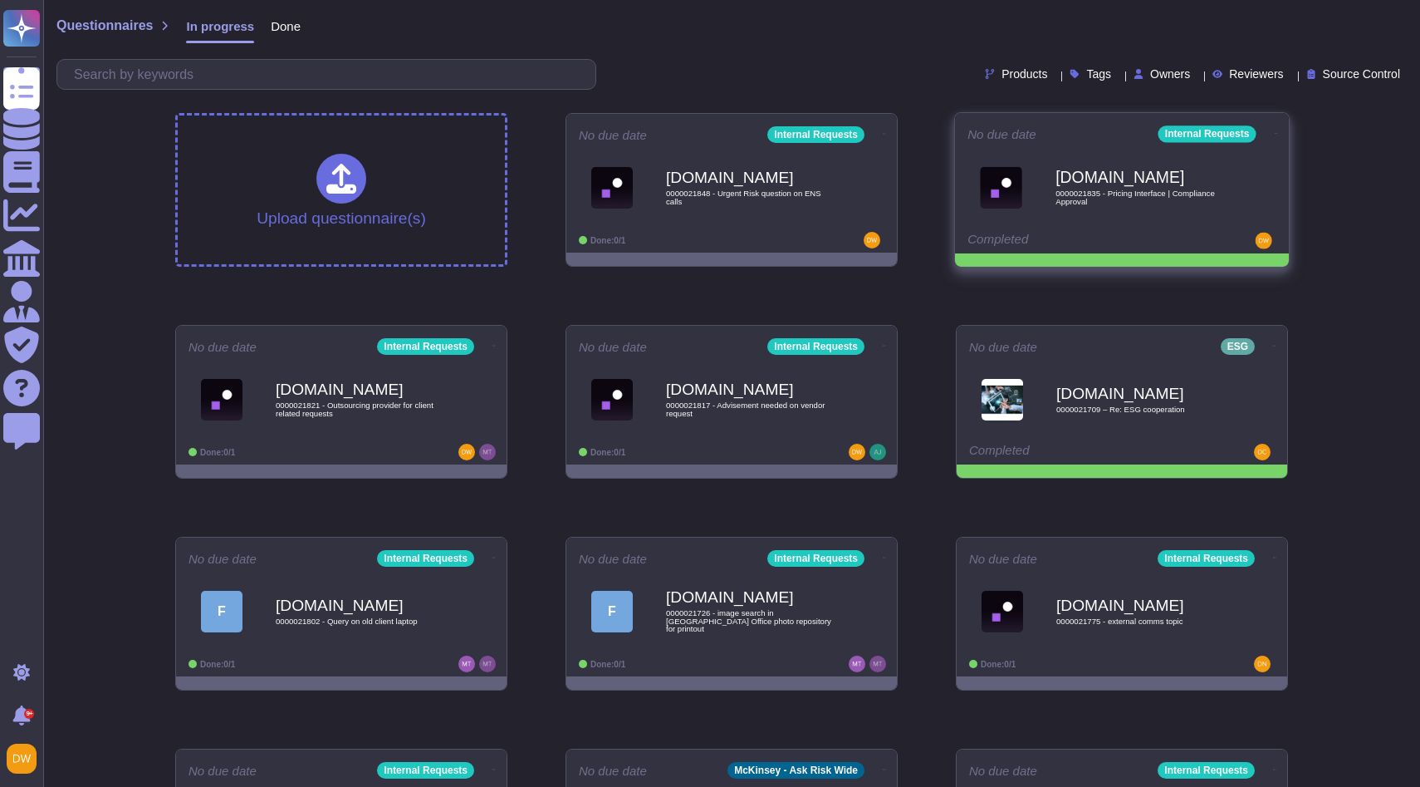
click at [886, 134] on icon at bounding box center [884, 134] width 3 height 1
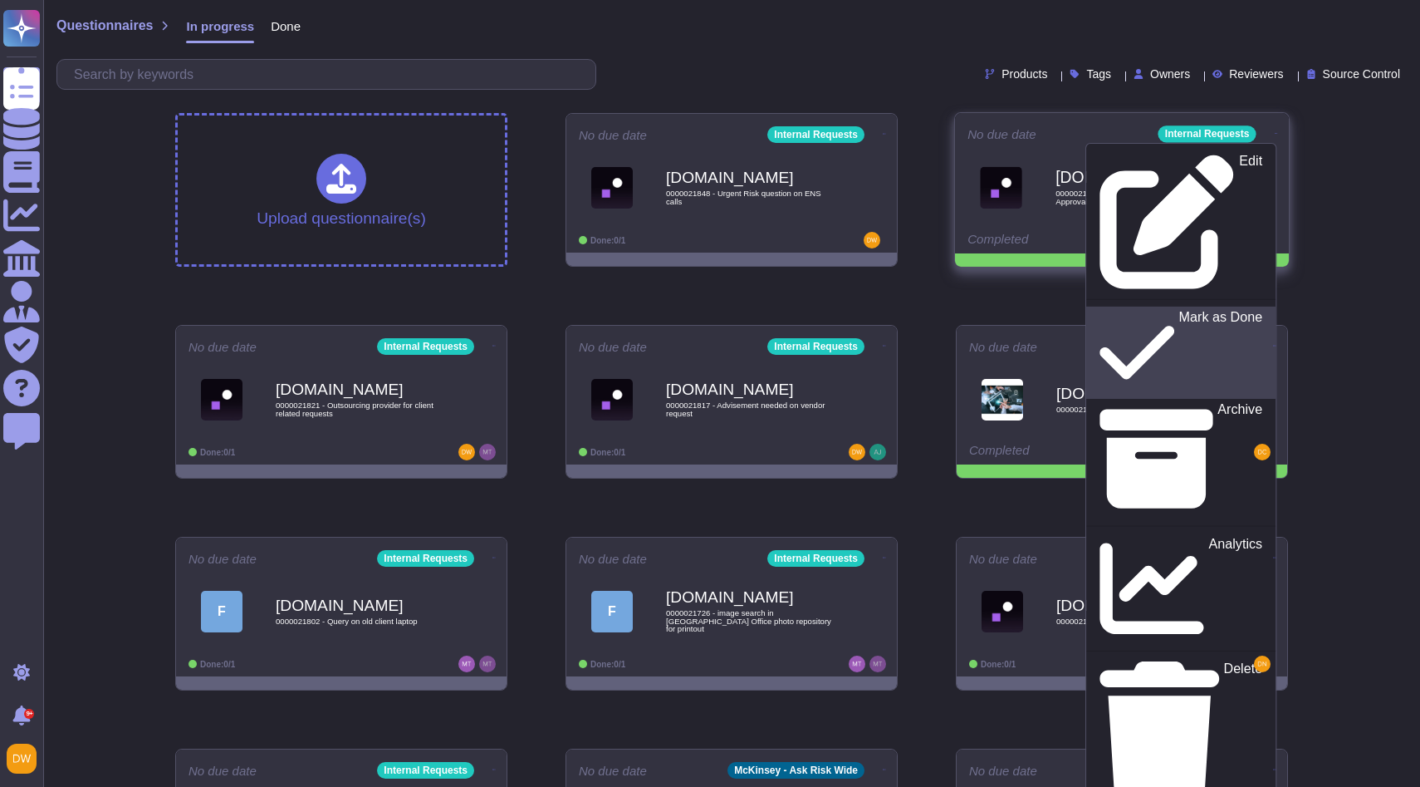
click at [1180, 311] on p "Mark as Done" at bounding box center [1222, 353] width 84 height 85
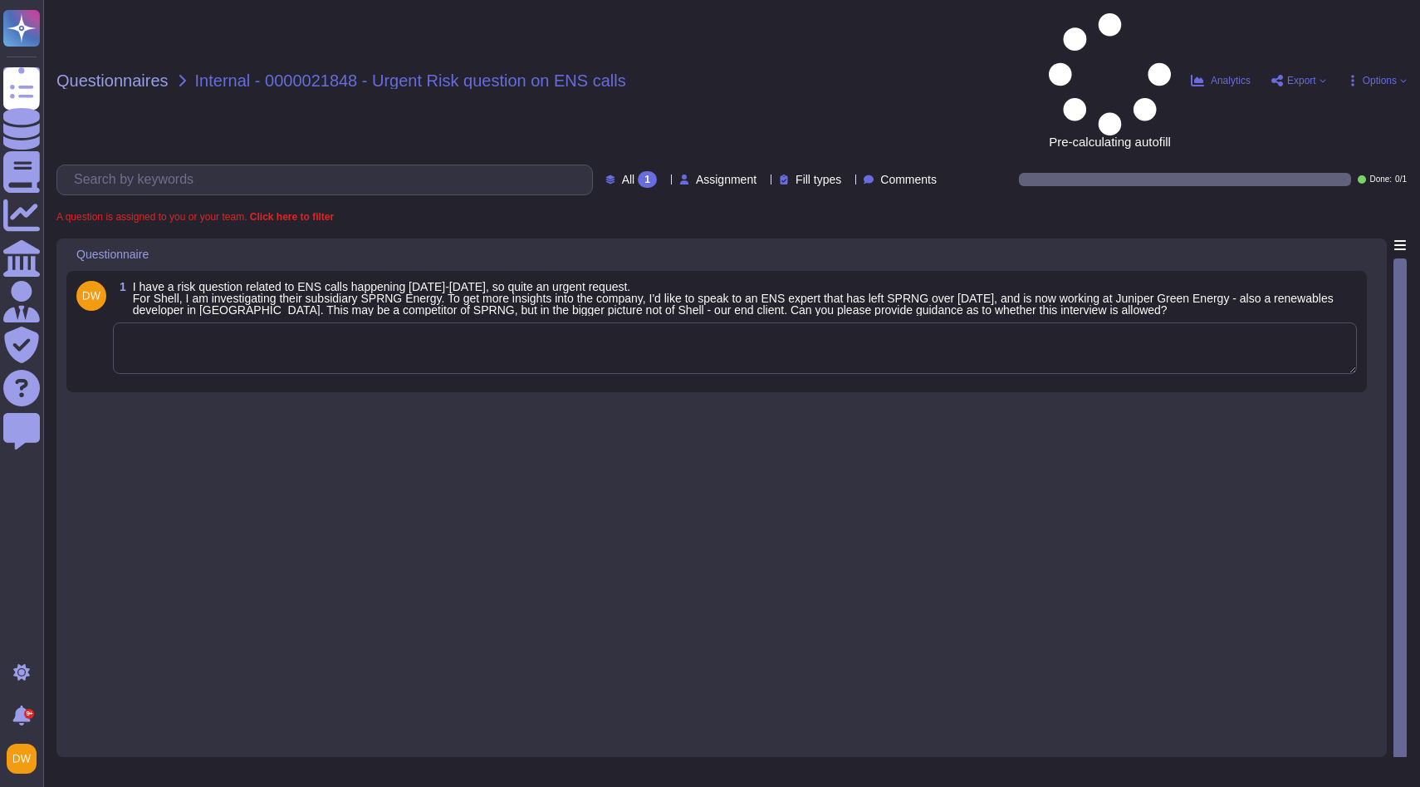
click at [563, 322] on textarea at bounding box center [735, 348] width 1244 height 52
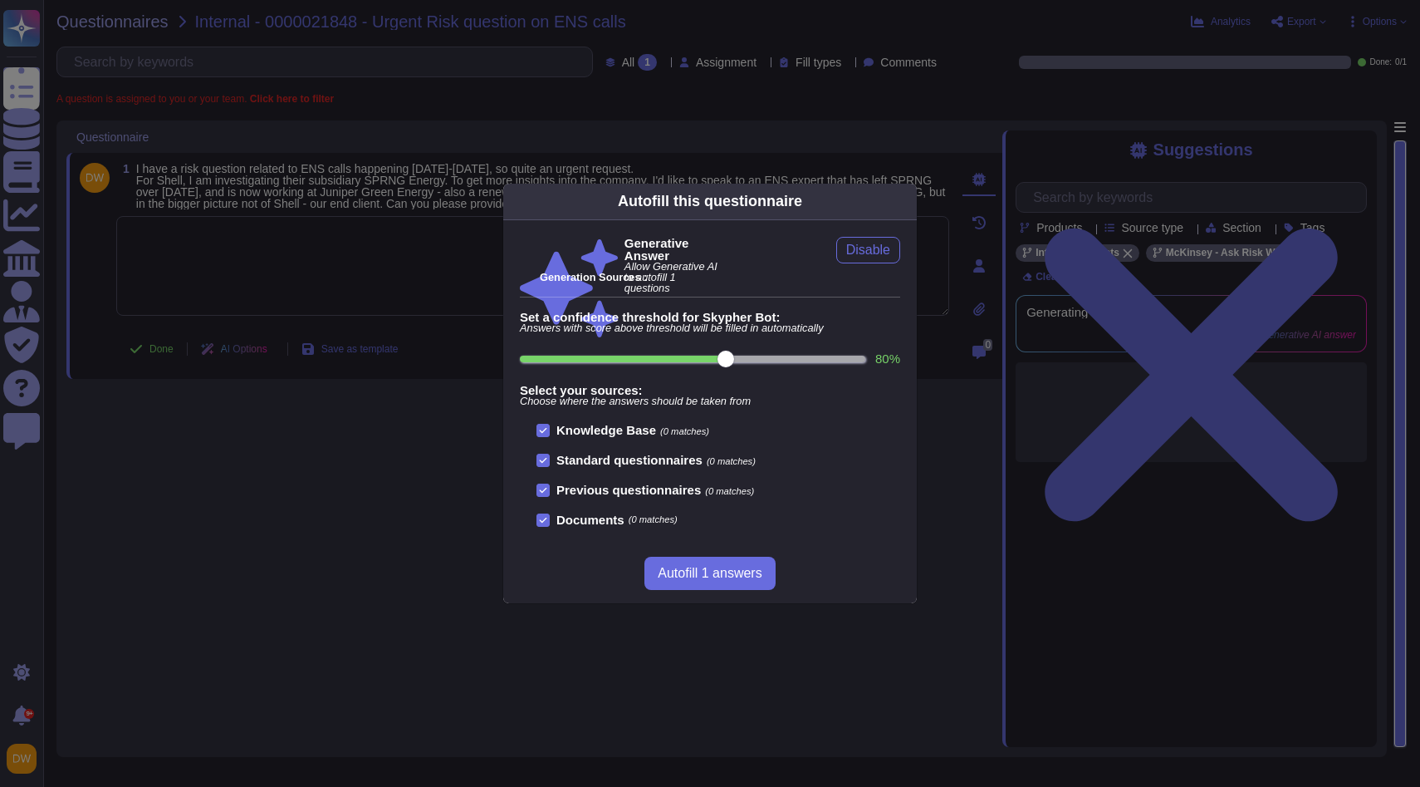
click at [907, 201] on icon at bounding box center [907, 201] width 0 height 0
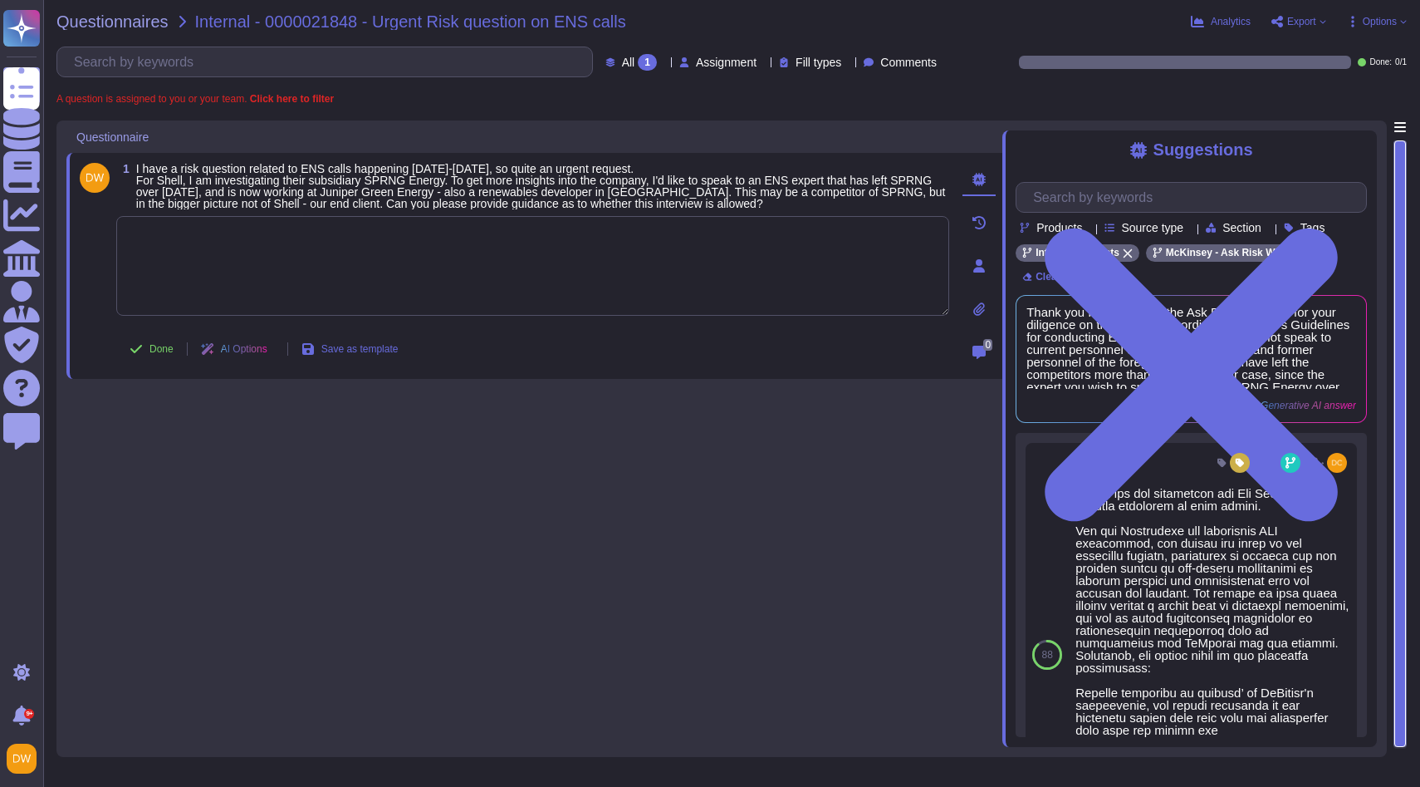
click at [905, 199] on span "I have a risk question related to ENS calls happening [DATE]-[DATE], so quite a…" at bounding box center [542, 186] width 813 height 47
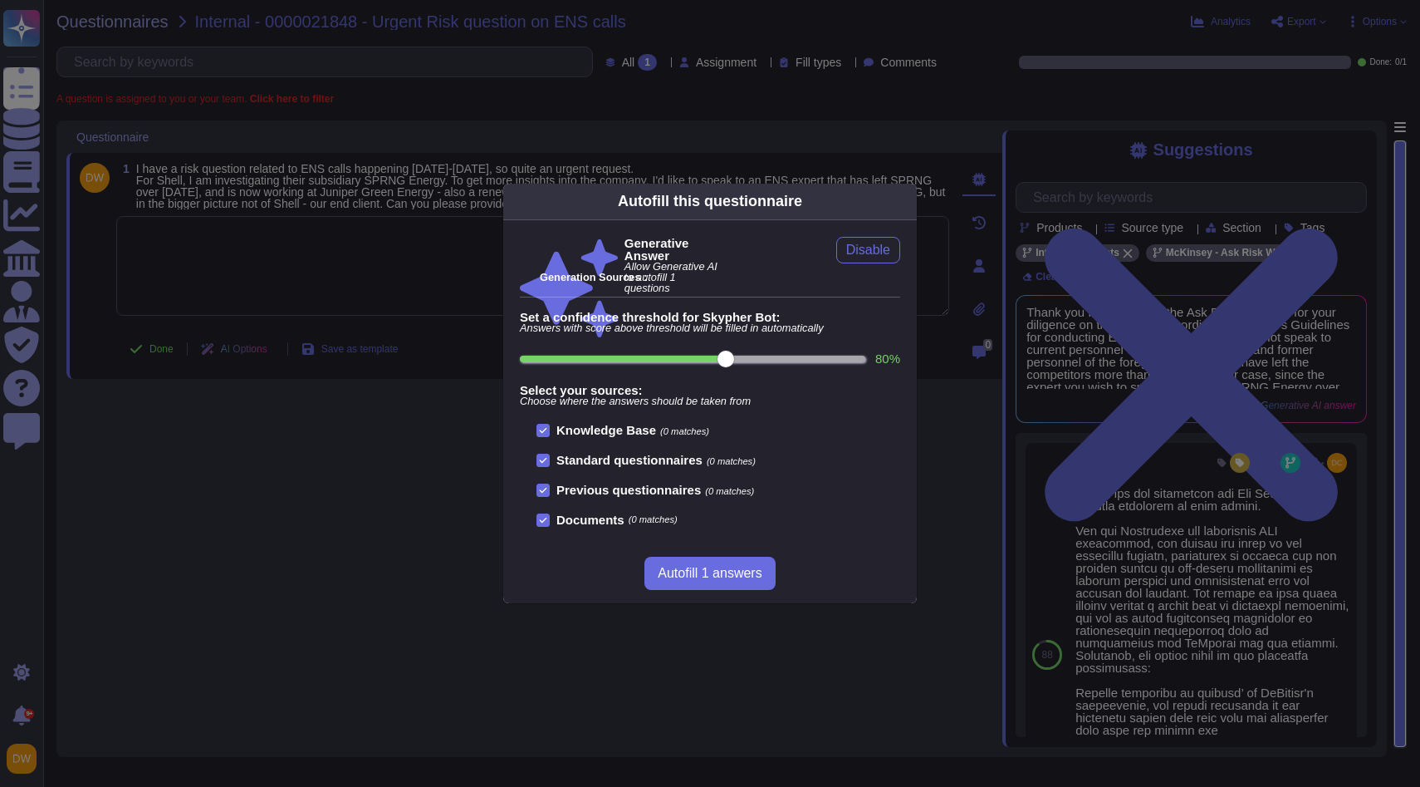
click at [907, 201] on icon at bounding box center [907, 201] width 0 height 0
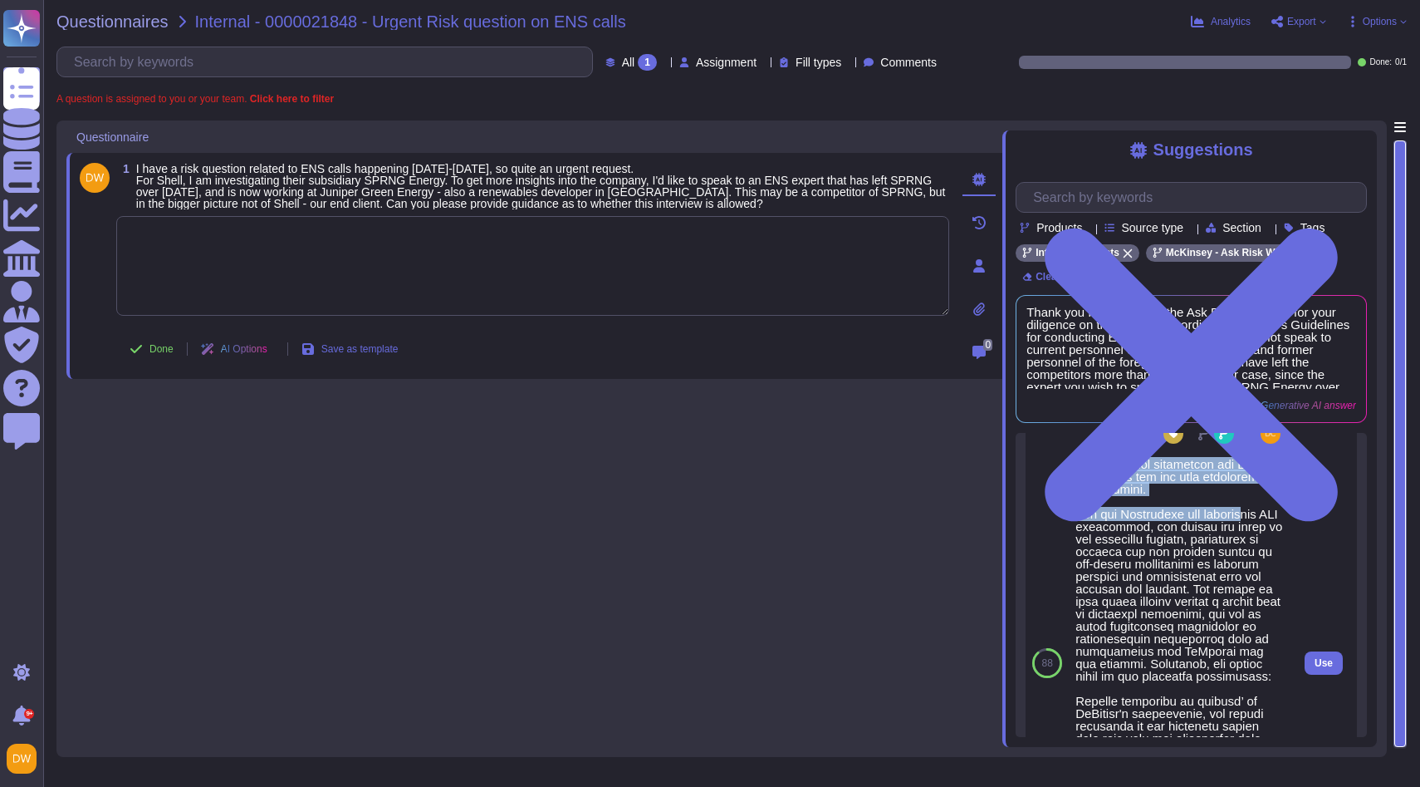
scroll to position [61, 0]
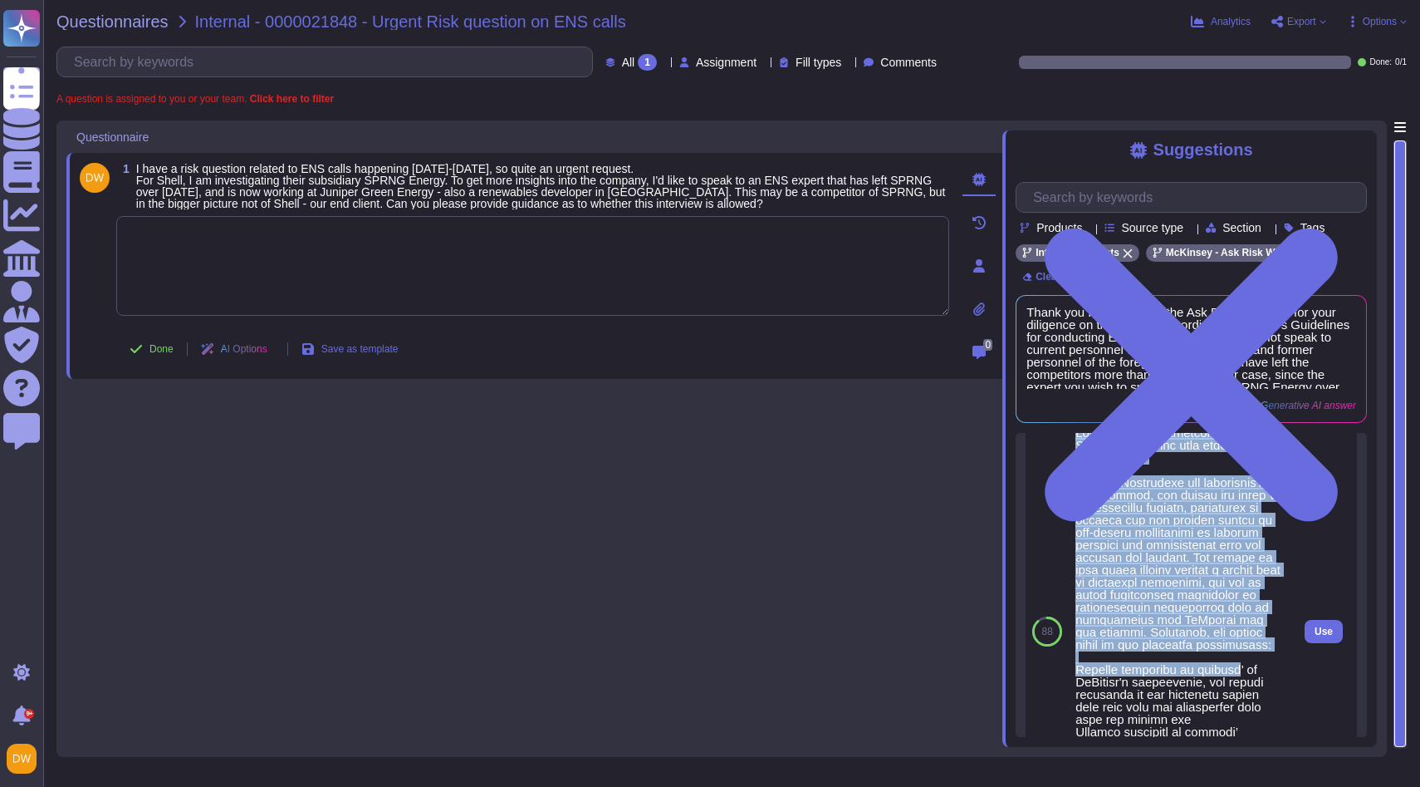
drag, startPoint x: 1078, startPoint y: 474, endPoint x: 1231, endPoint y: 695, distance: 268.7
click at [1231, 695] on div at bounding box center [1180, 638] width 209 height 424
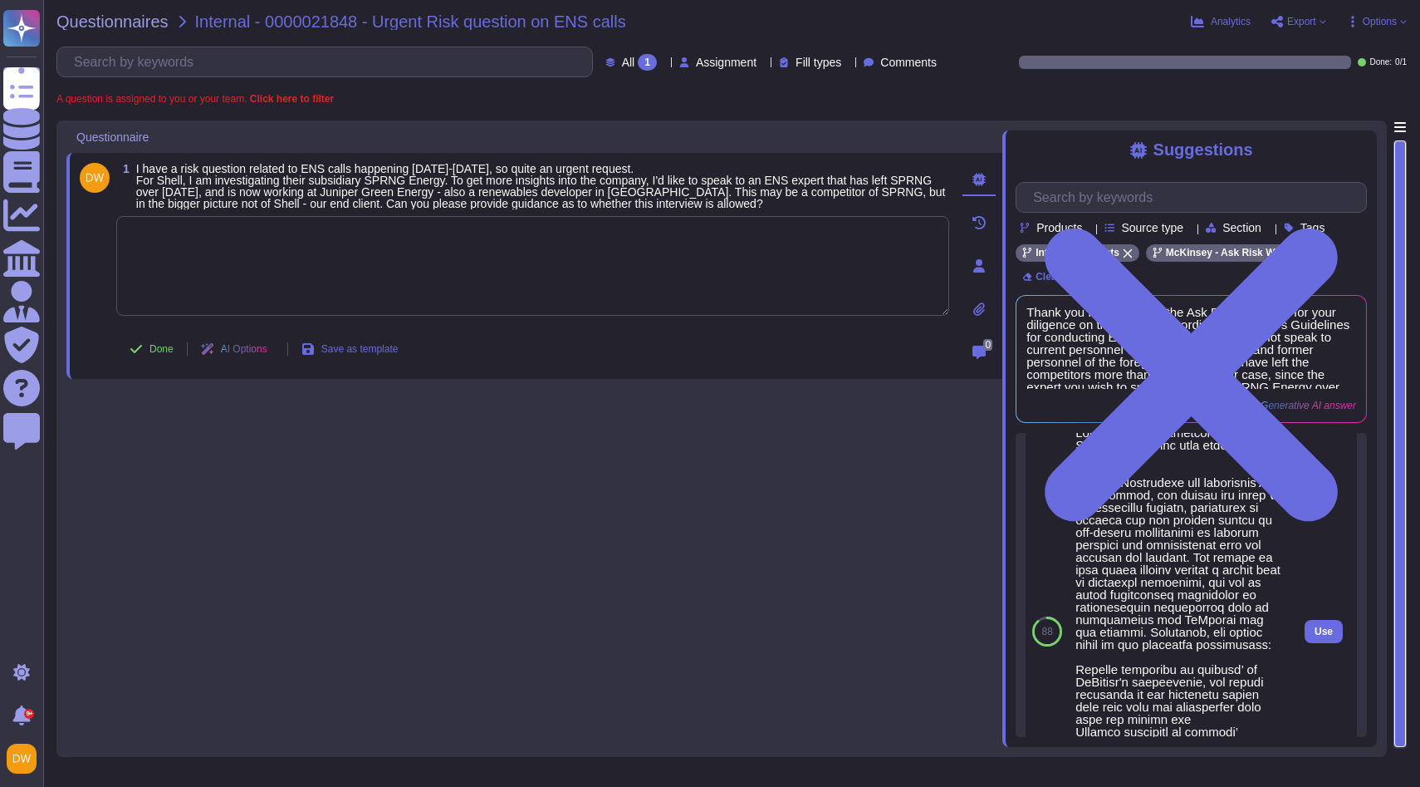
click at [1277, 699] on div at bounding box center [1180, 638] width 209 height 424
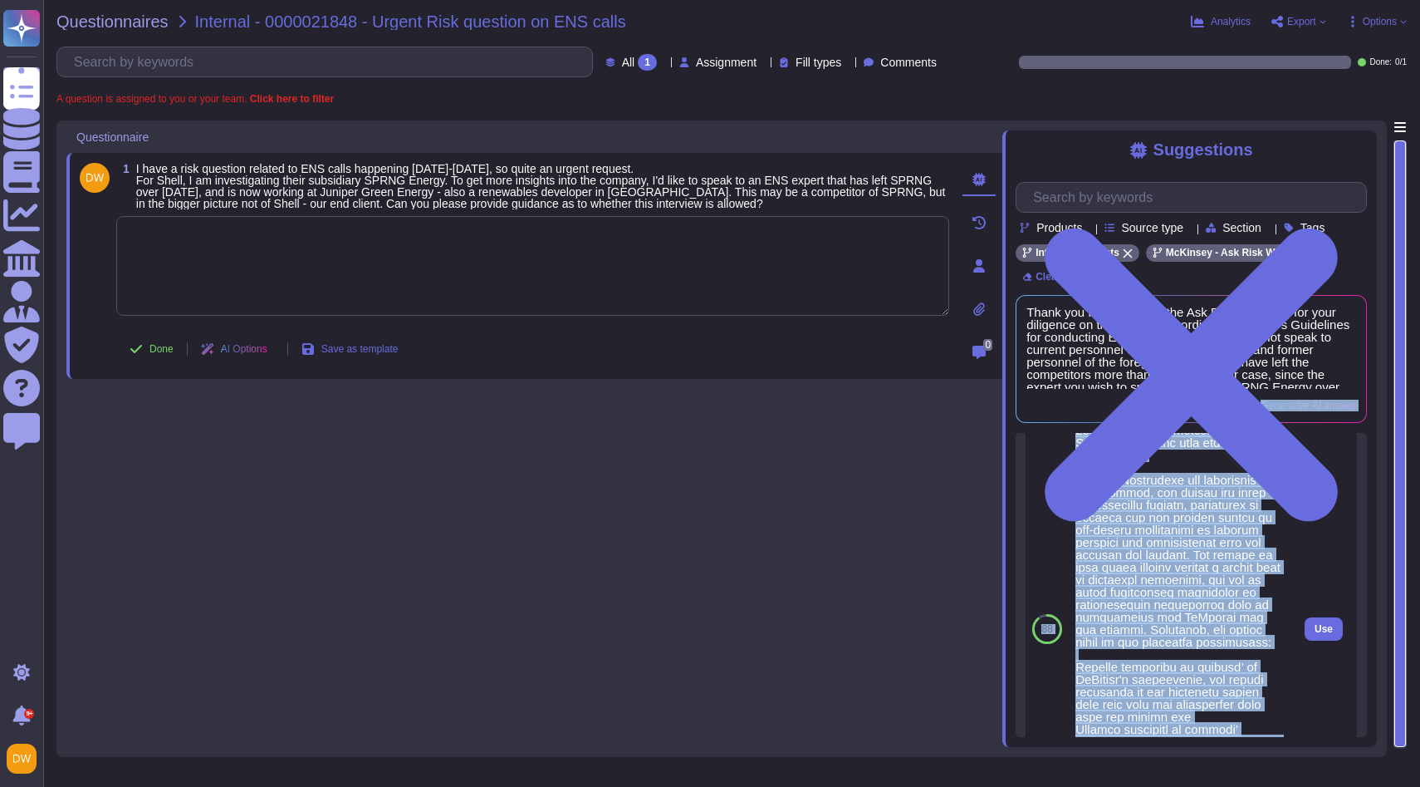
scroll to position [0, 0]
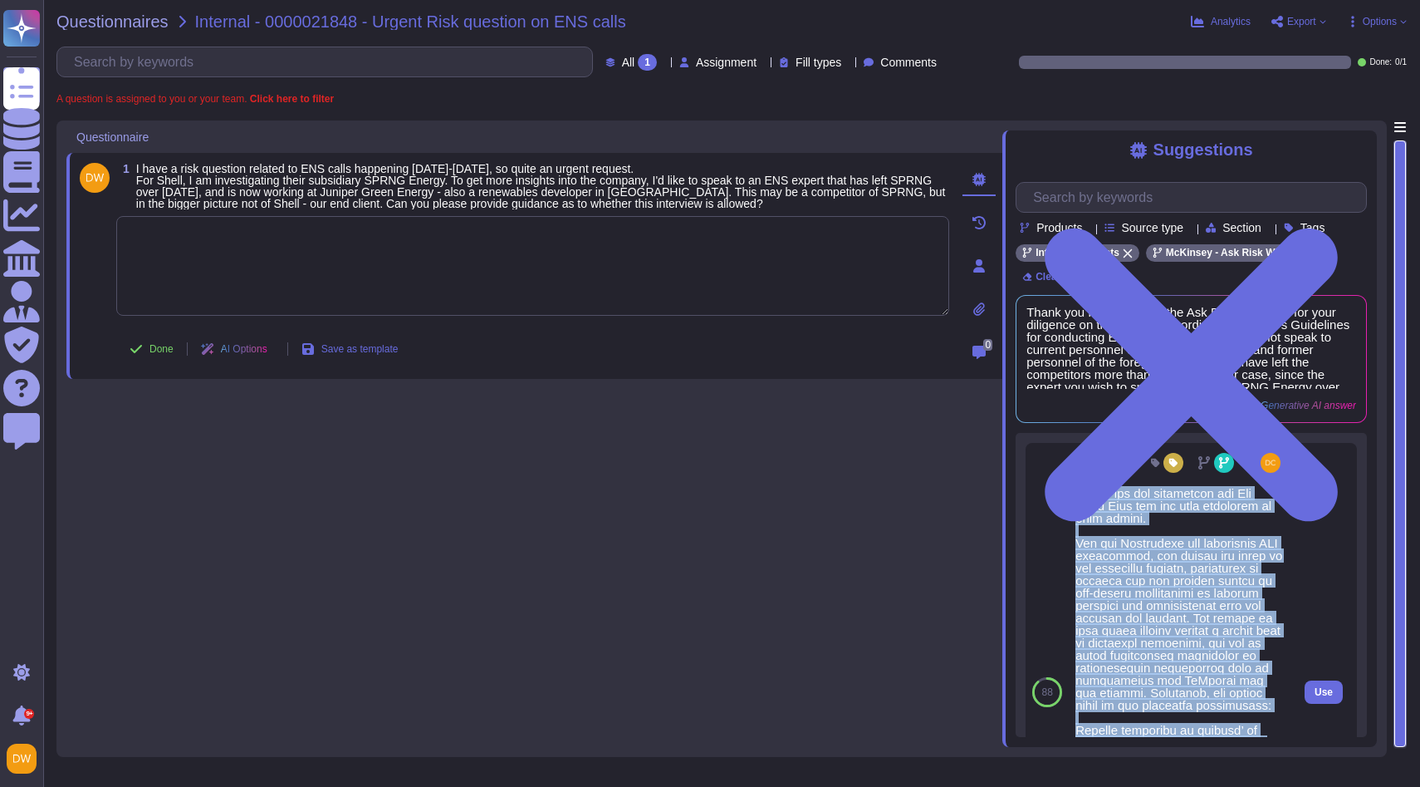
drag, startPoint x: 1250, startPoint y: 682, endPoint x: 1072, endPoint y: 513, distance: 246.2
click at [1072, 513] on div "Source: Internal / 0000021151 - Interviewing direct competitors during LOP stage" at bounding box center [1180, 692] width 222 height 498
copy div "Lorem ips dol sitametcon adi Eli Sedd Eius tem inc utla etdolorem al enim admin…"
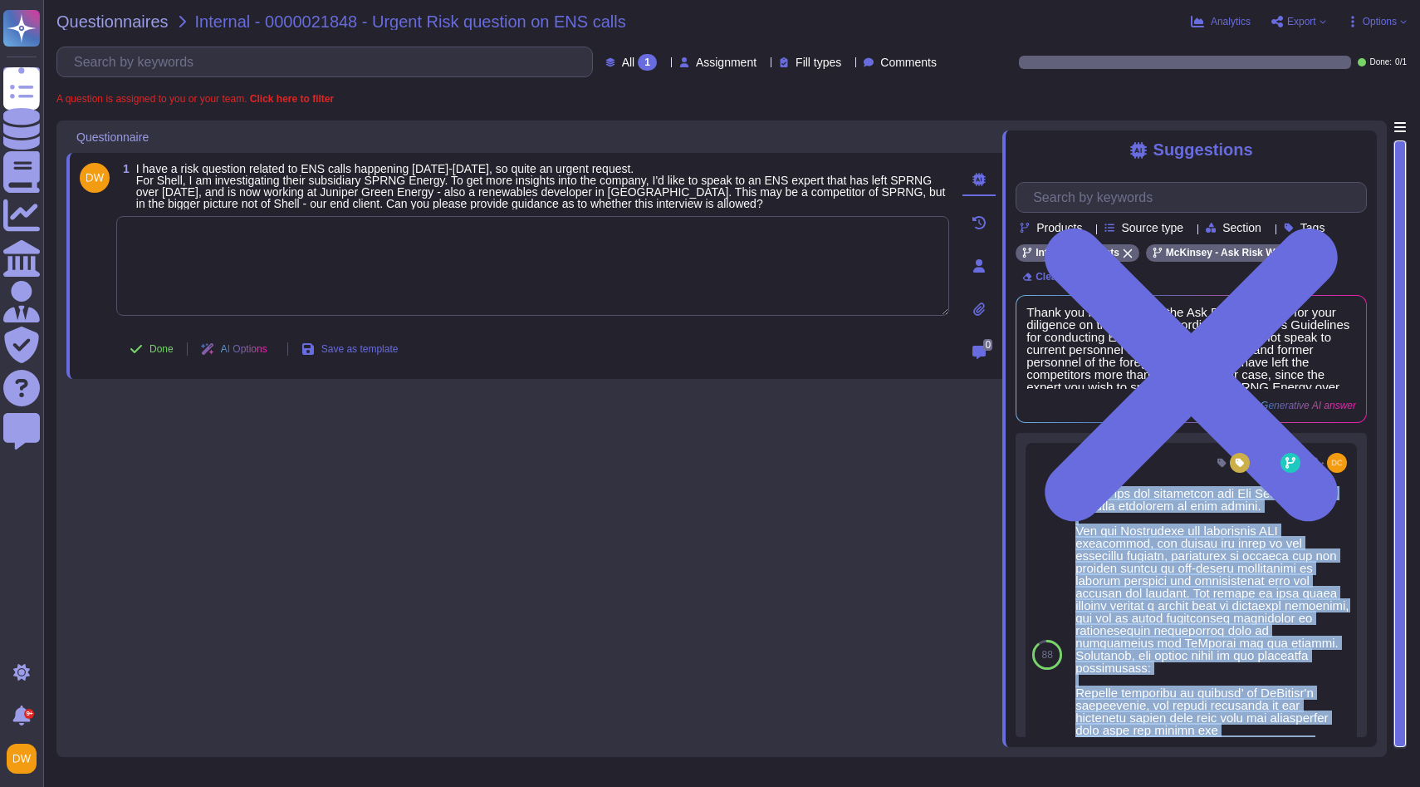
click at [472, 265] on textarea at bounding box center [532, 266] width 833 height 100
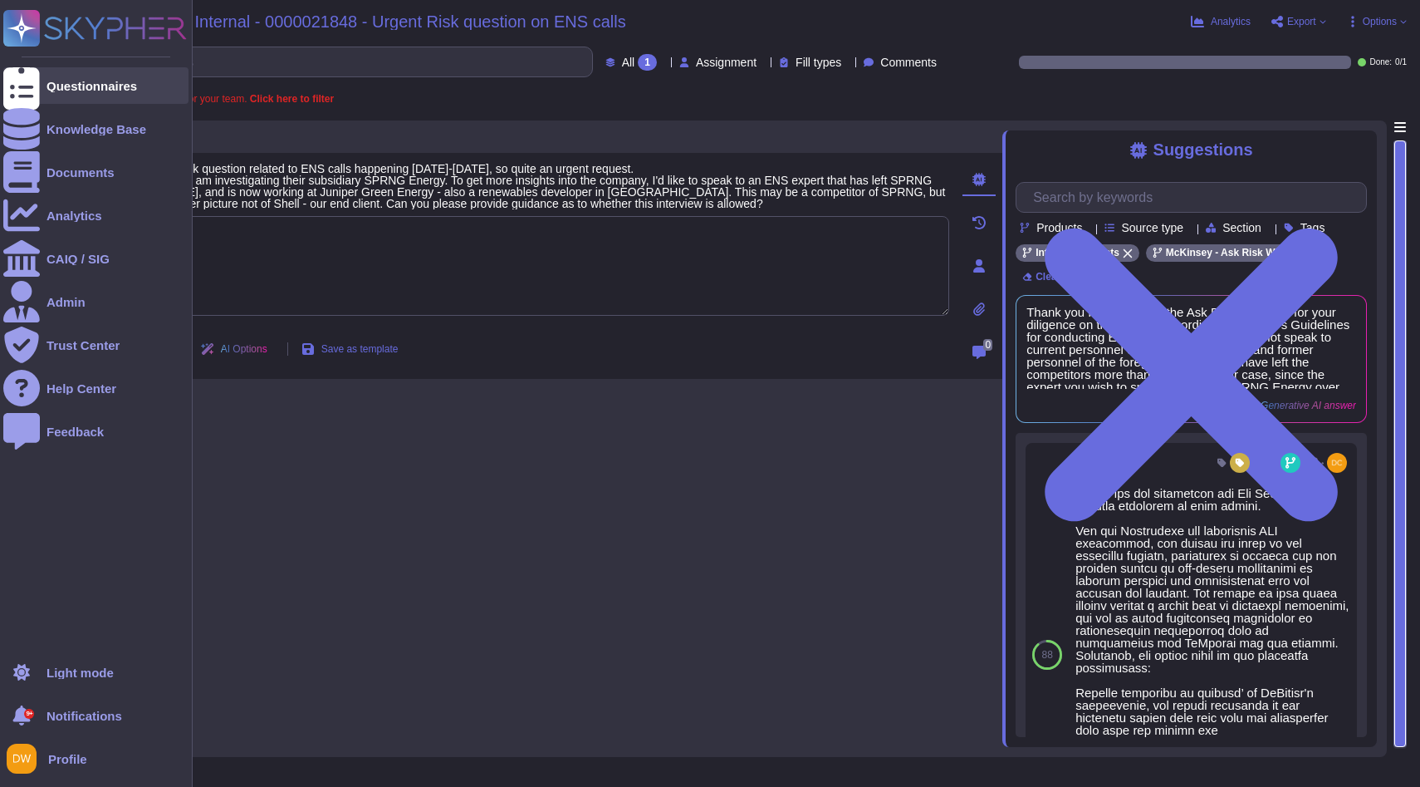
click at [24, 81] on icon at bounding box center [21, 85] width 37 height 49
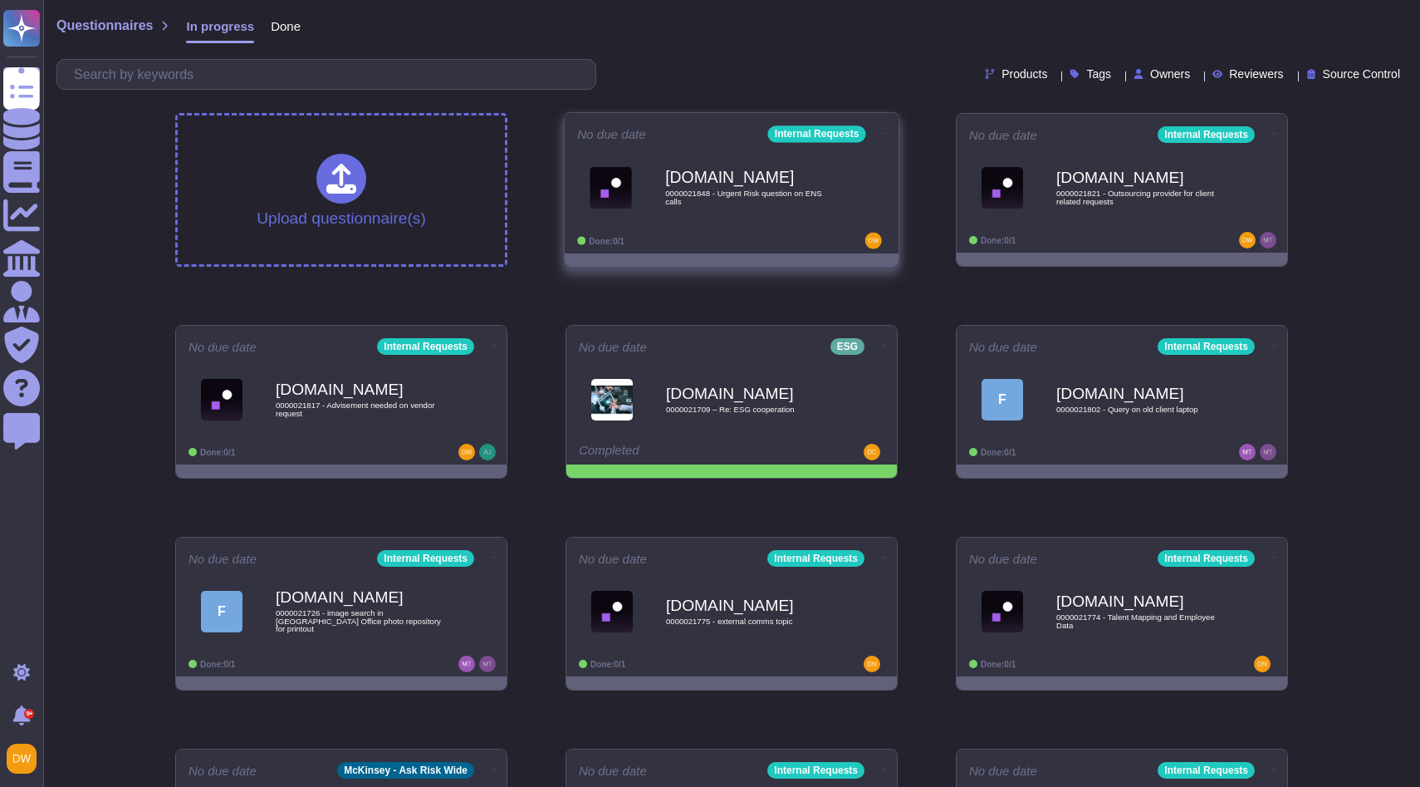
click at [757, 197] on span "0000021848 - Urgent Risk question on ENS calls" at bounding box center [749, 197] width 168 height 16
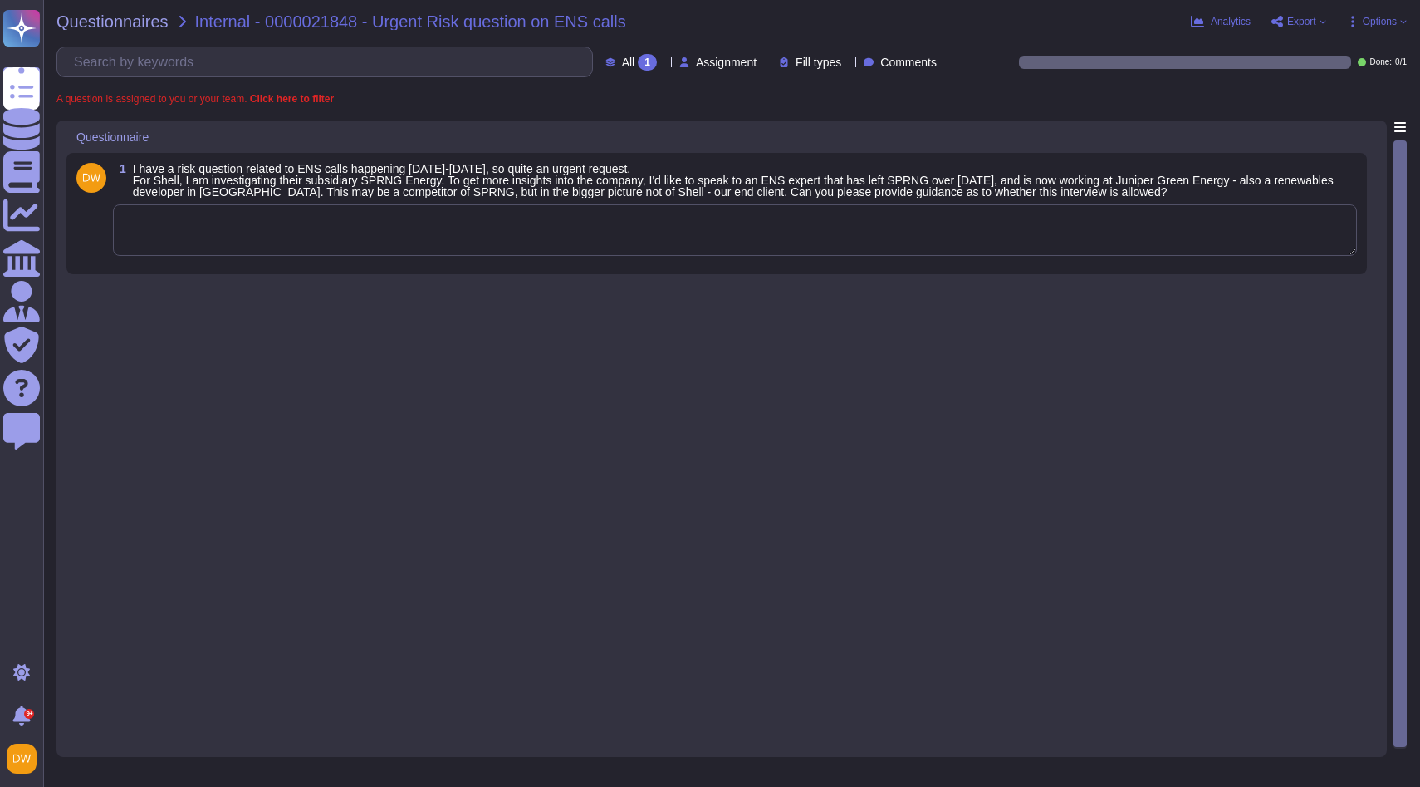
click at [375, 237] on textarea at bounding box center [735, 230] width 1244 height 52
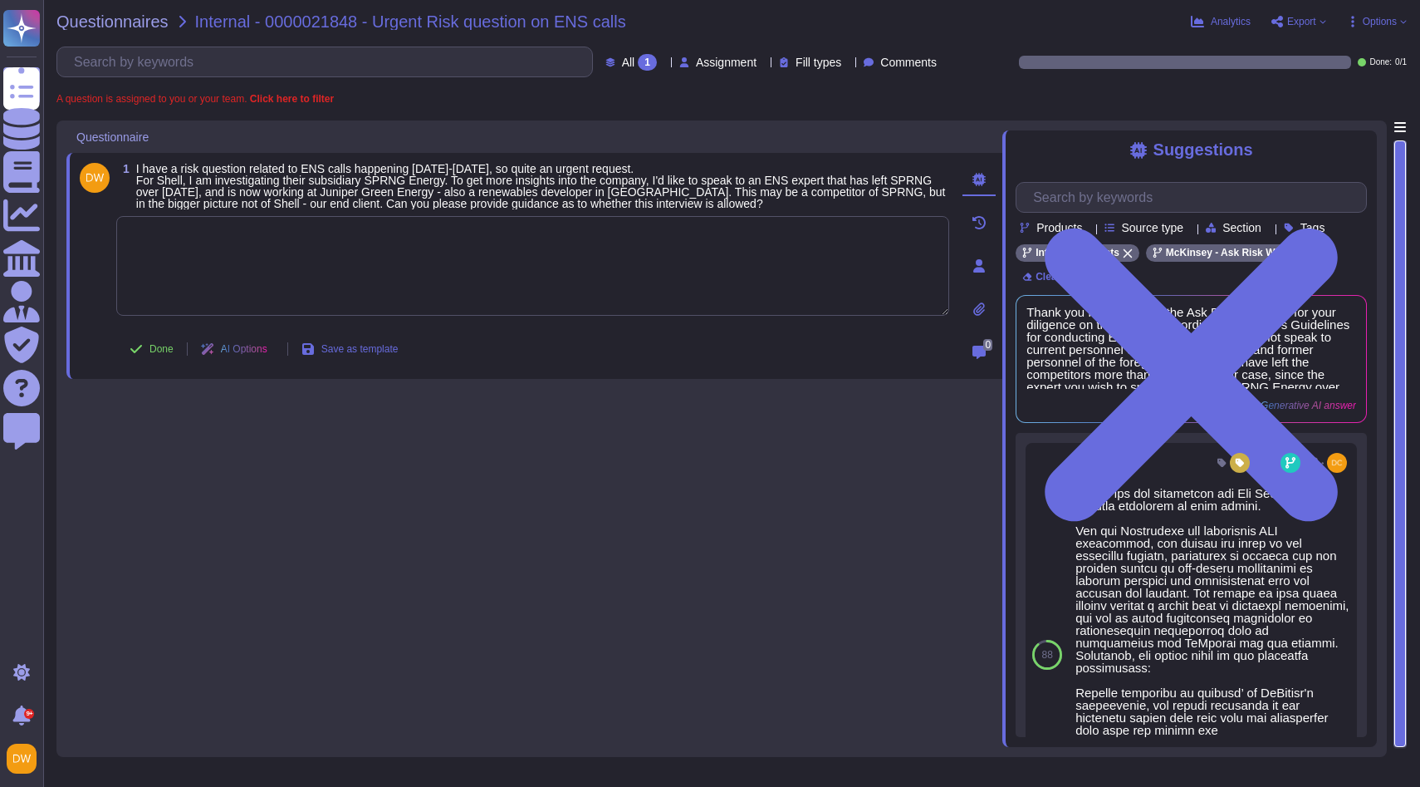
paste textarea "Based on the Guidelines for conducting ENS interviews, you should not speak to …"
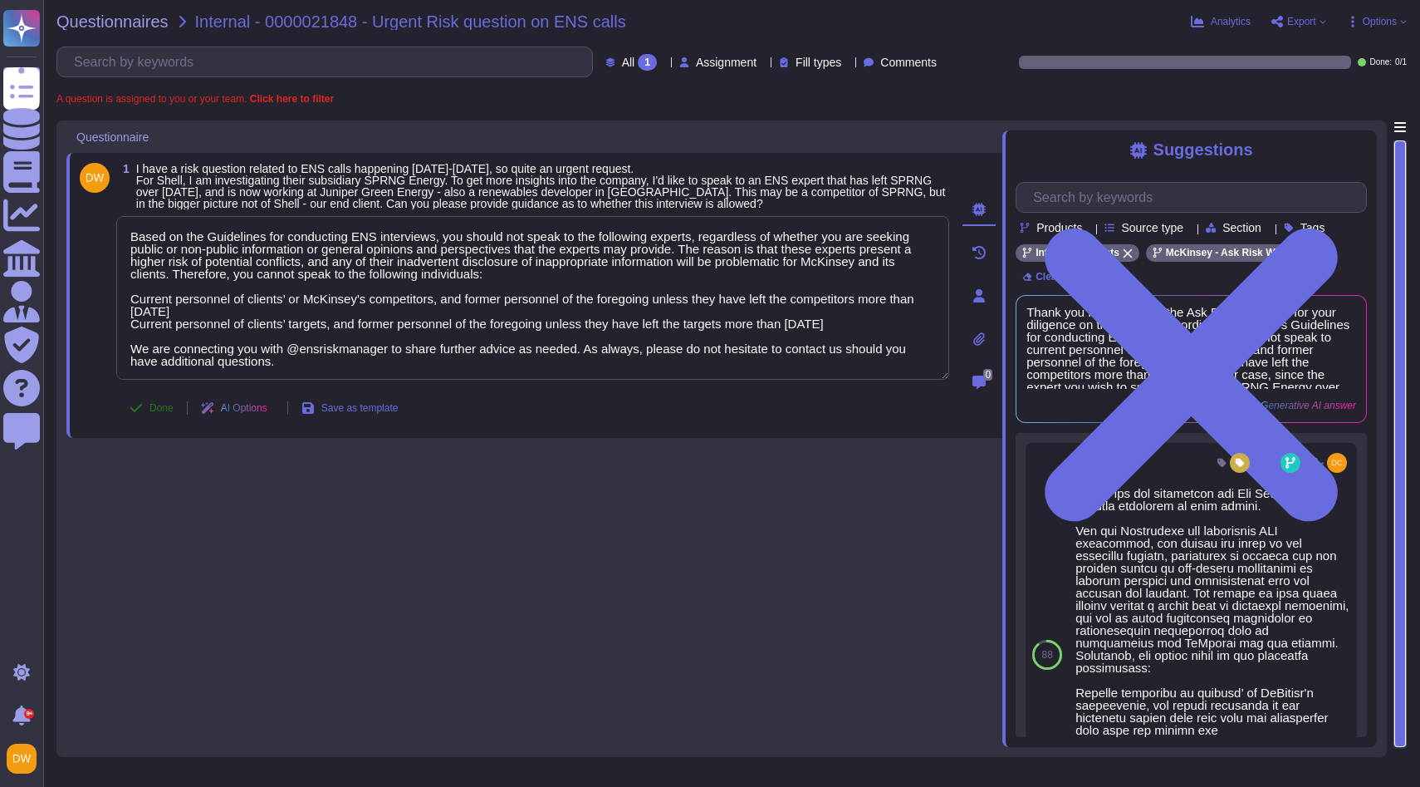
type textarea "Based on the Guidelines for conducting ENS interviews, you should not speak to …"
click at [153, 400] on div "Done AI Options Save as template" at bounding box center [263, 408] width 295 height 40
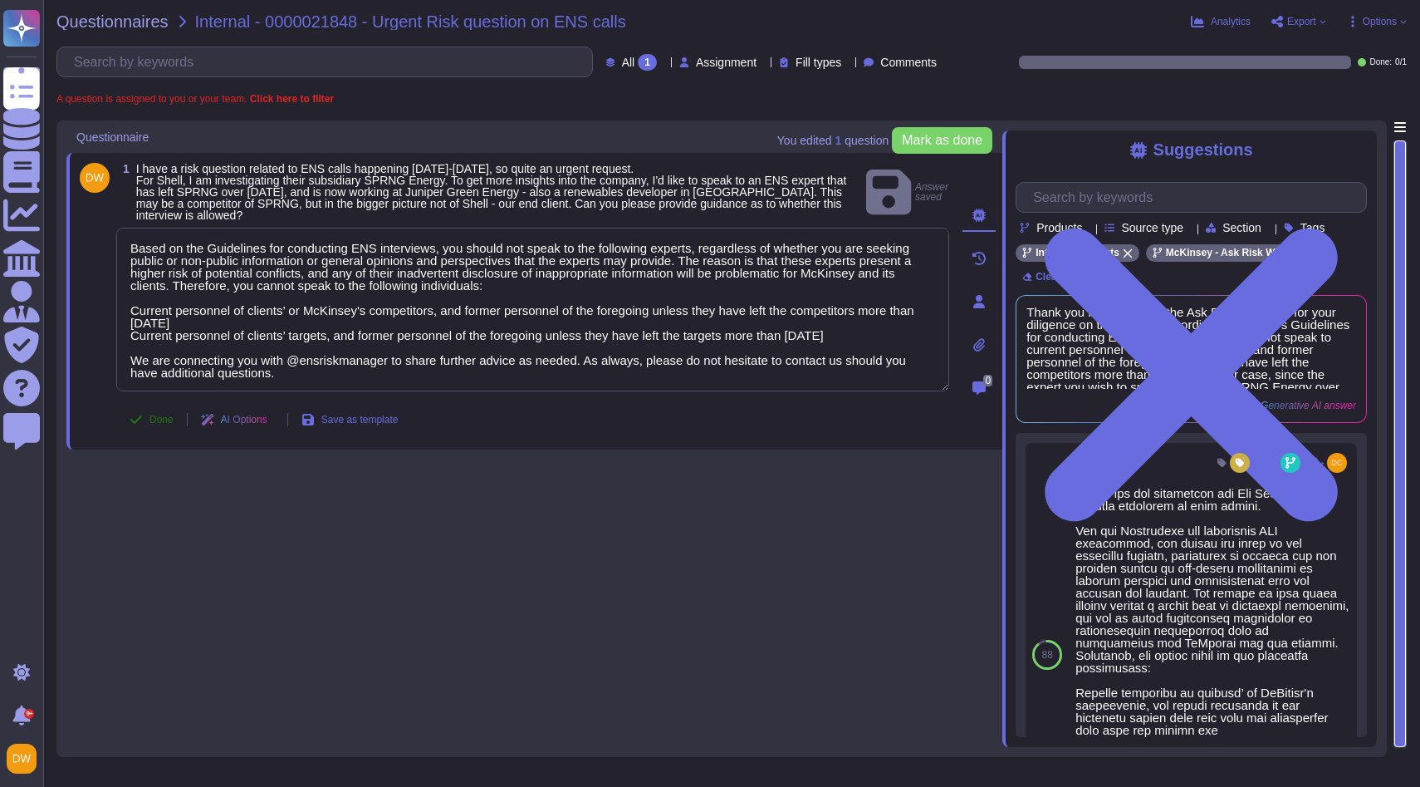
click at [163, 418] on span "Done" at bounding box center [162, 420] width 24 height 10
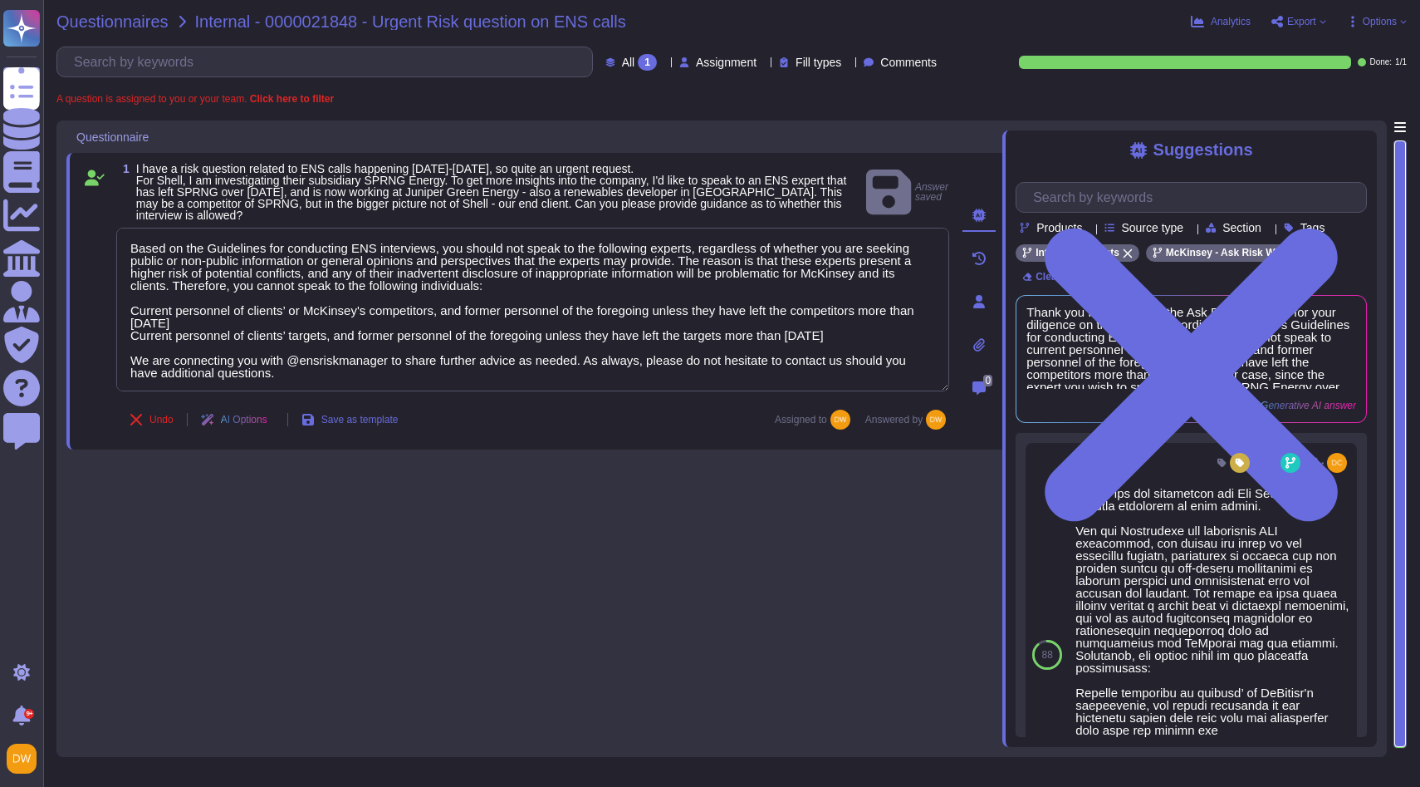
click at [137, 18] on span "Questionnaires" at bounding box center [112, 21] width 112 height 17
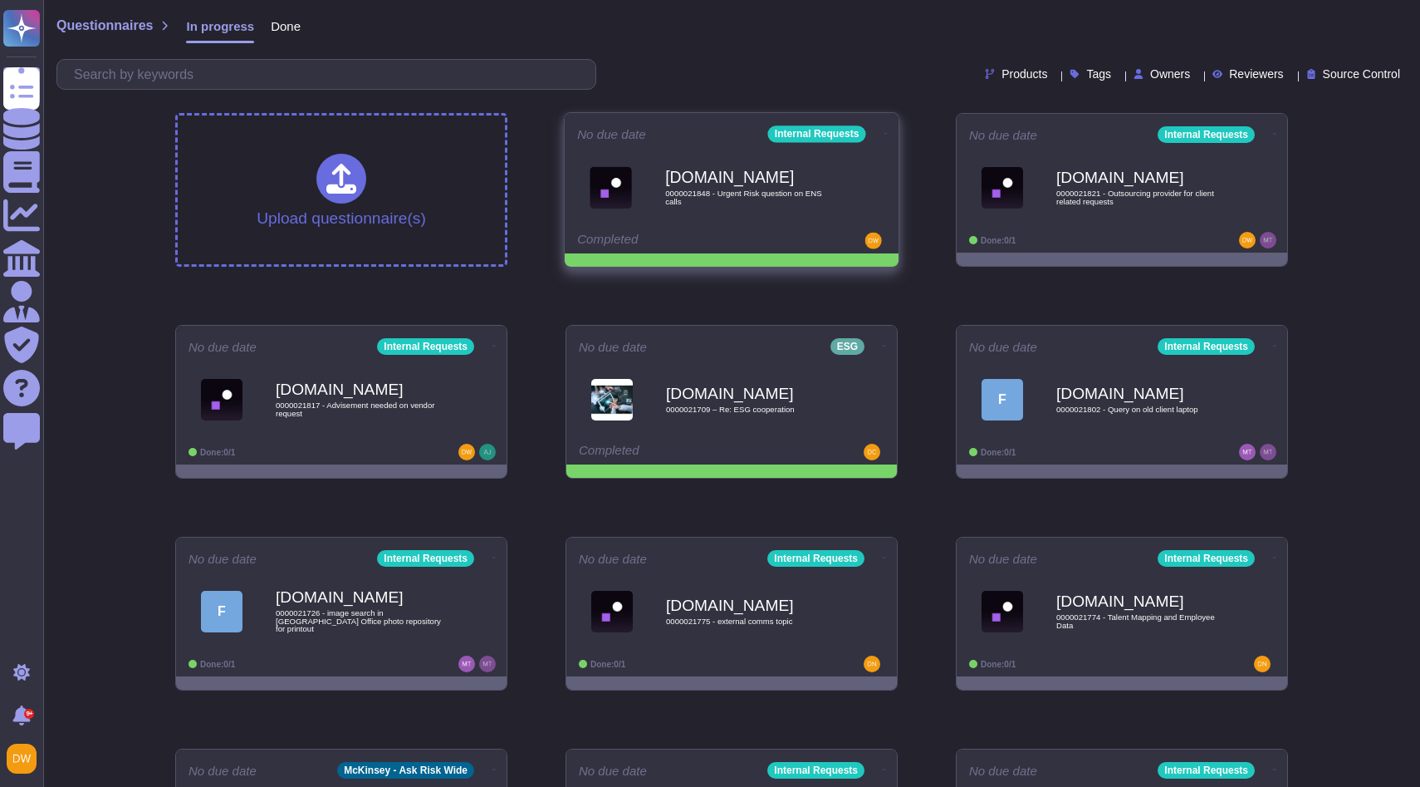
click at [885, 133] on icon at bounding box center [886, 133] width 3 height 1
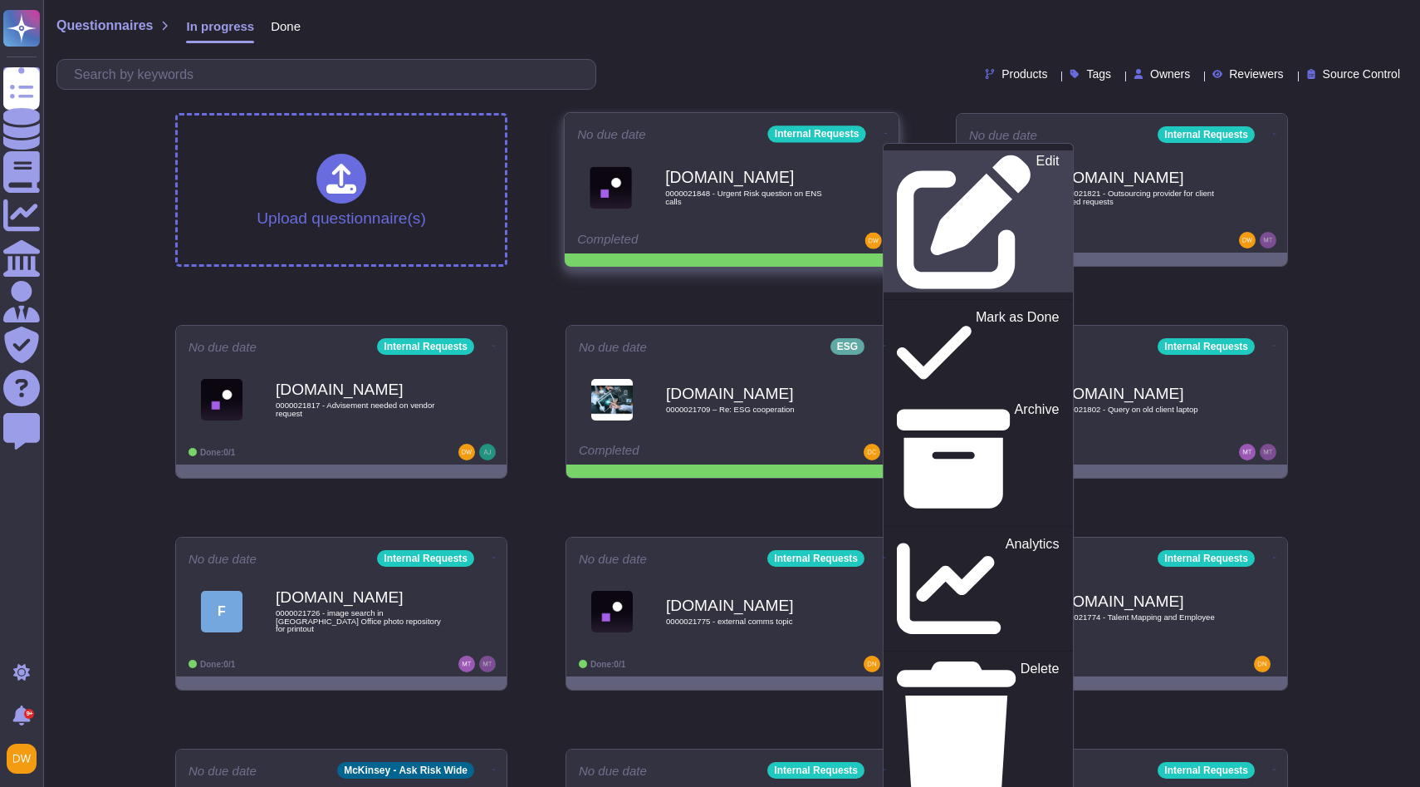
click at [894, 152] on link "Edit" at bounding box center [978, 221] width 189 height 142
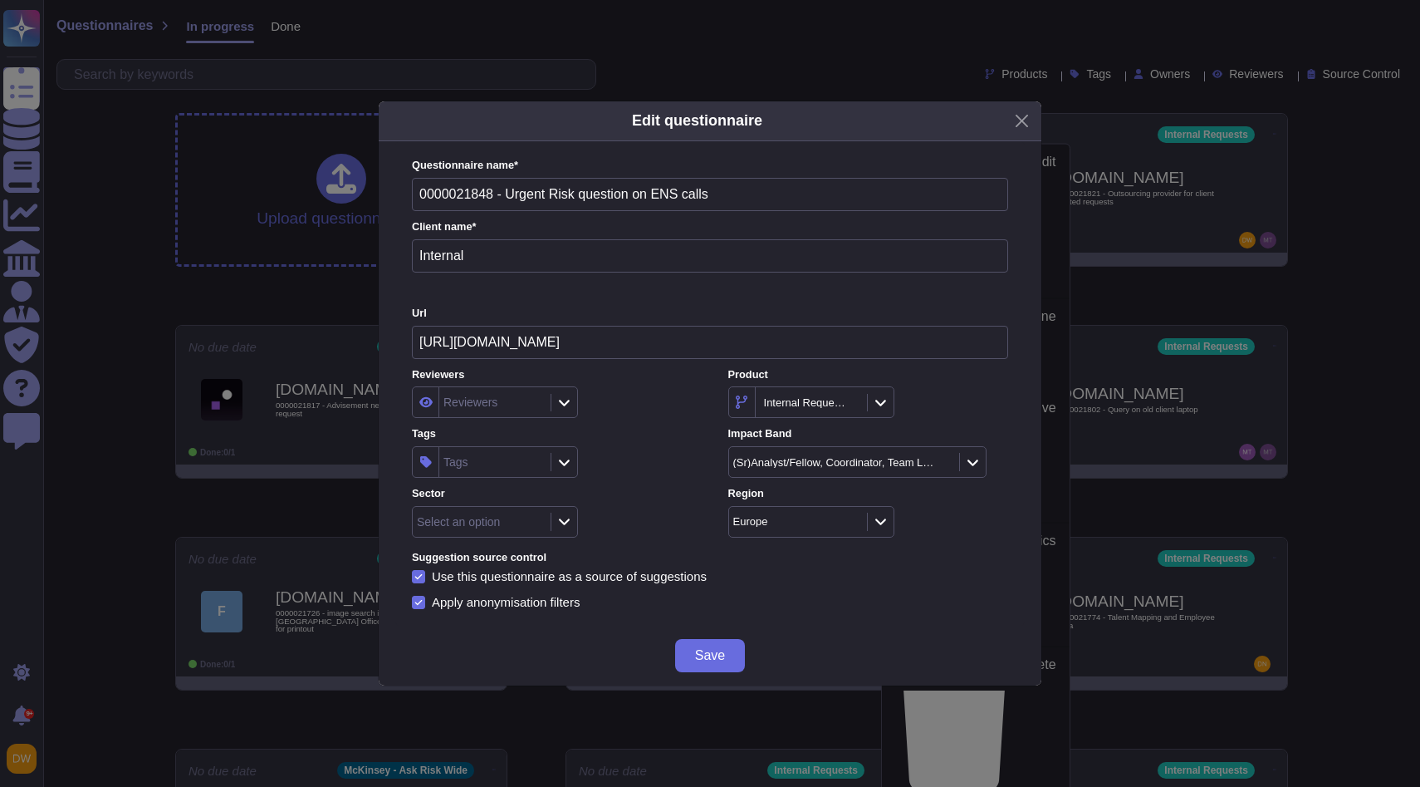
click at [491, 532] on div "Select an option" at bounding box center [480, 522] width 134 height 30
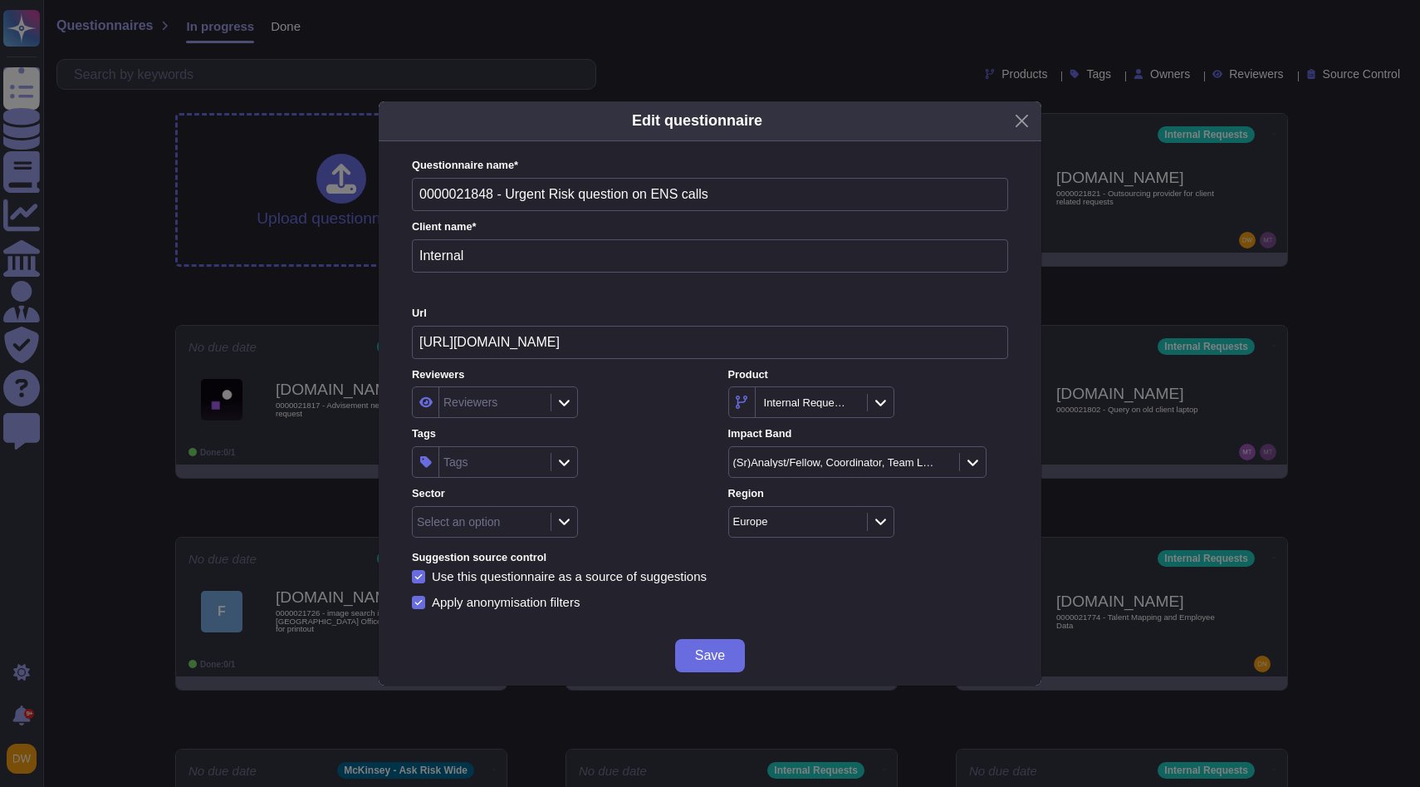
click at [516, 465] on div "Tags" at bounding box center [492, 462] width 107 height 30
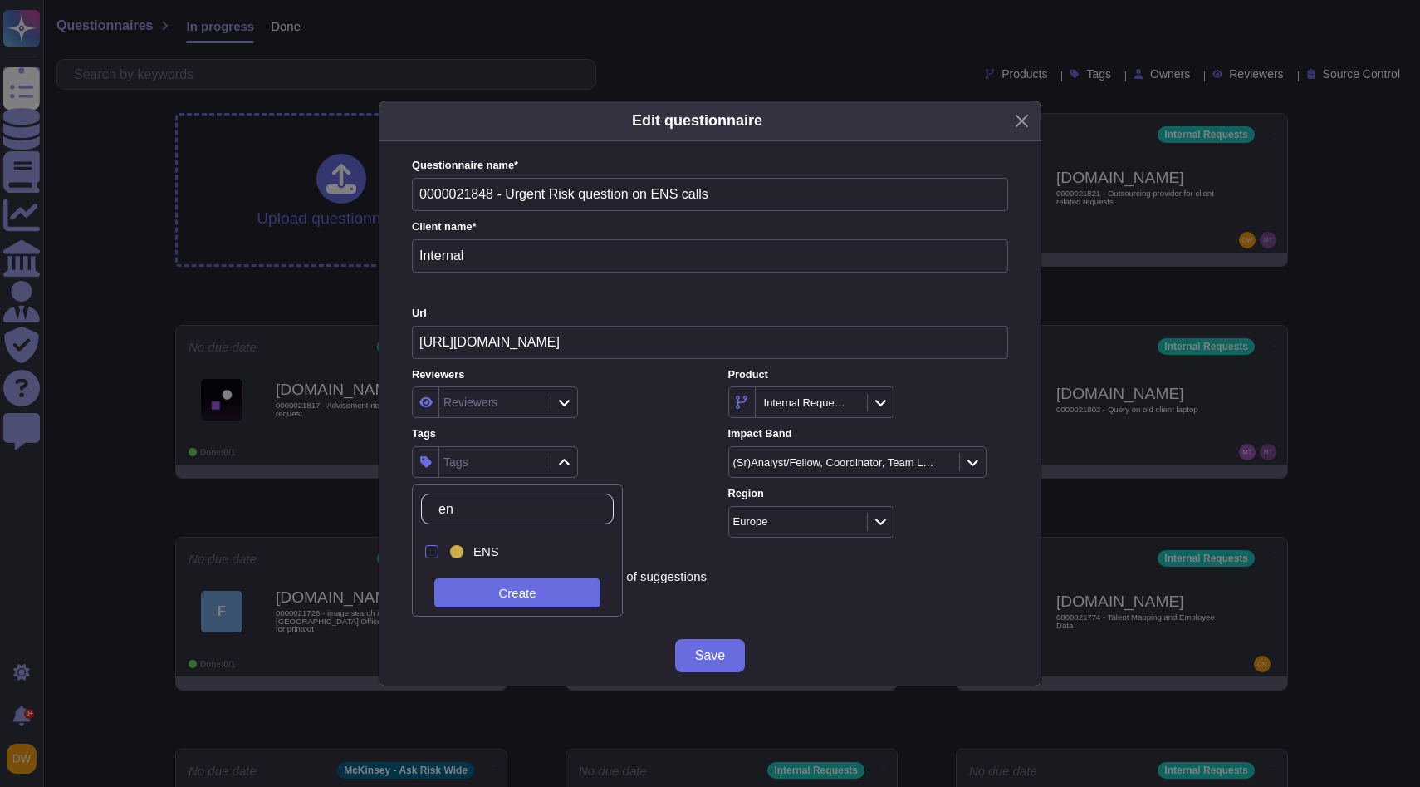
type input "ens"
click at [490, 550] on span "ENS" at bounding box center [486, 551] width 26 height 15
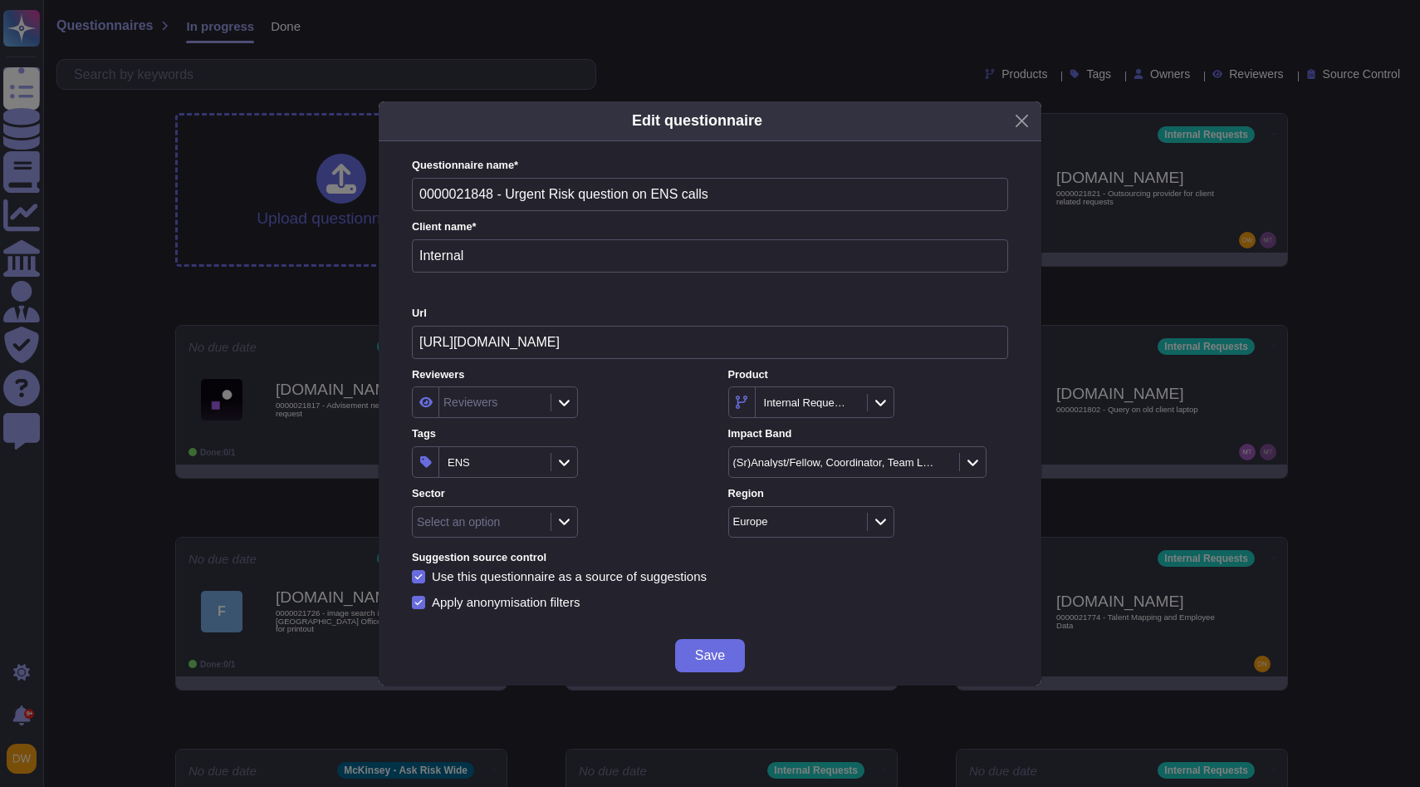
click at [621, 460] on div "ENS" at bounding box center [552, 462] width 280 height 32
click at [694, 639] on button "Save" at bounding box center [710, 655] width 70 height 33
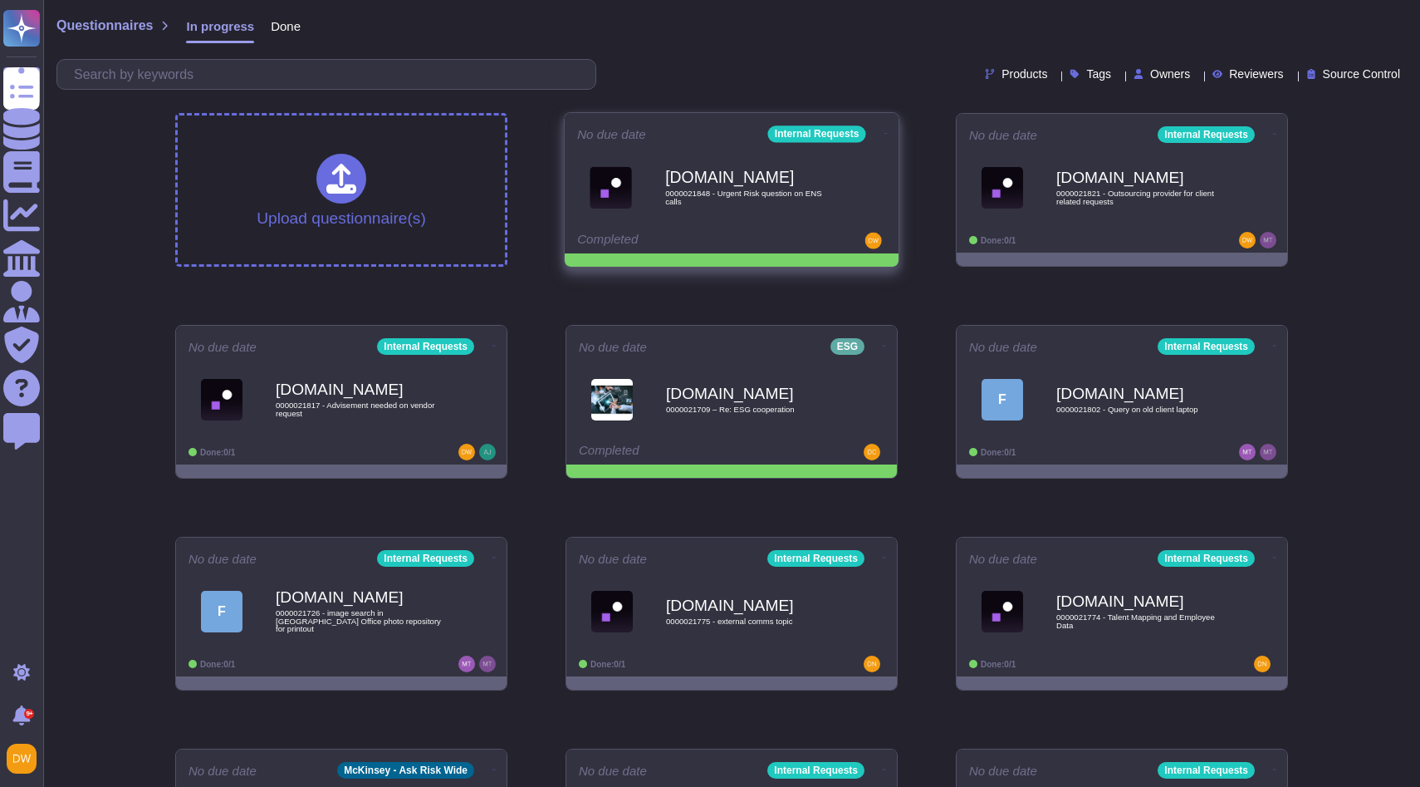
click at [884, 123] on span at bounding box center [886, 131] width 7 height 17
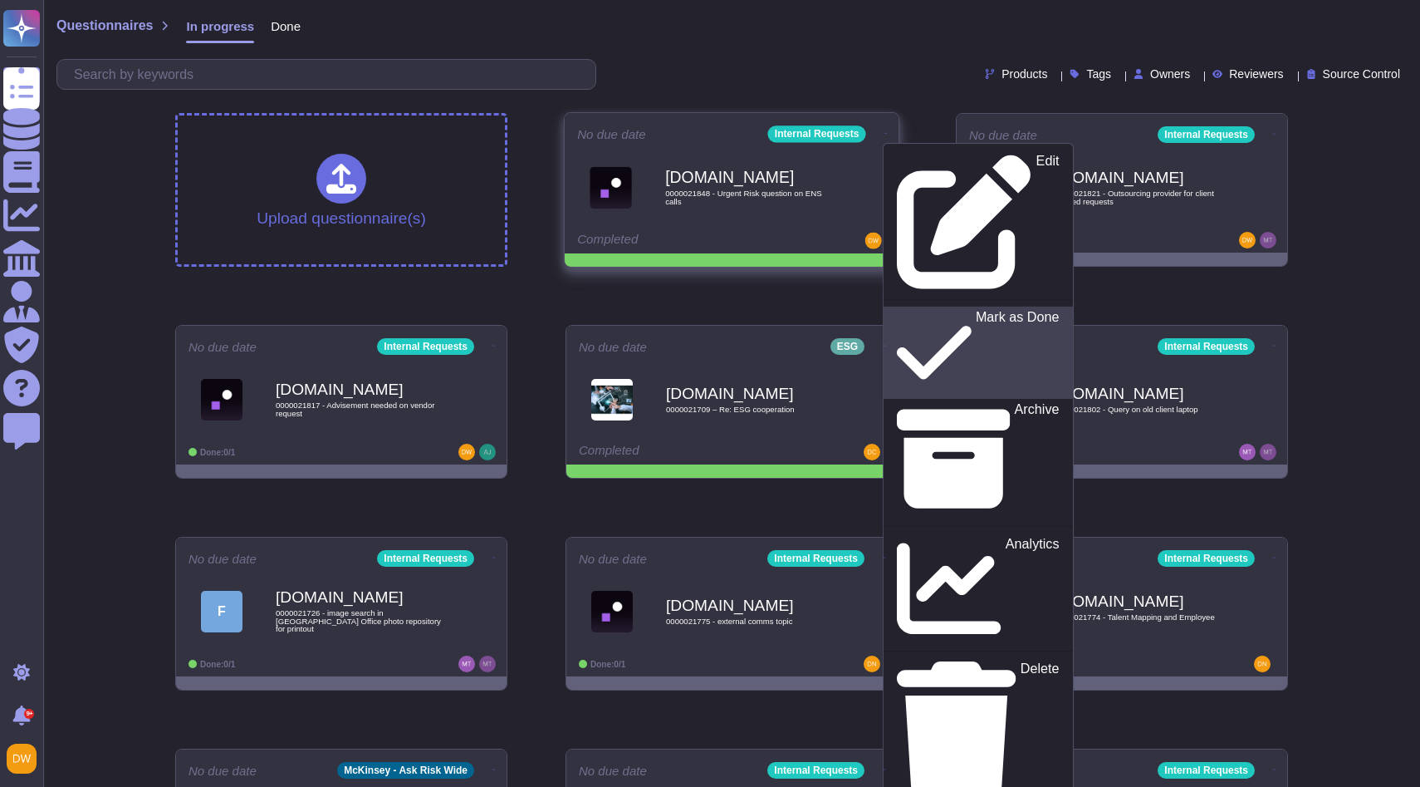
click at [976, 311] on p "Mark as Done" at bounding box center [1018, 353] width 84 height 85
